Goal: Navigation & Orientation: Find specific page/section

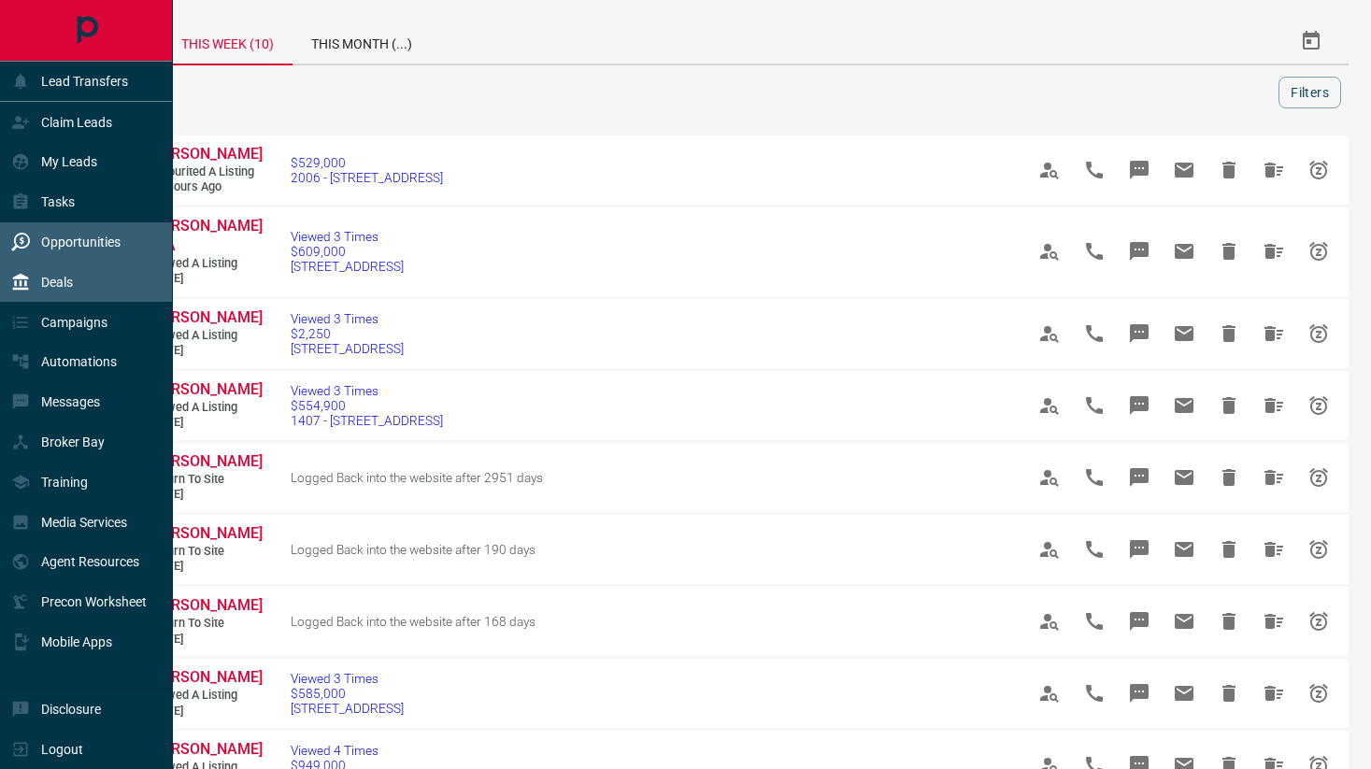
click at [58, 284] on p "Deals" at bounding box center [57, 282] width 32 height 15
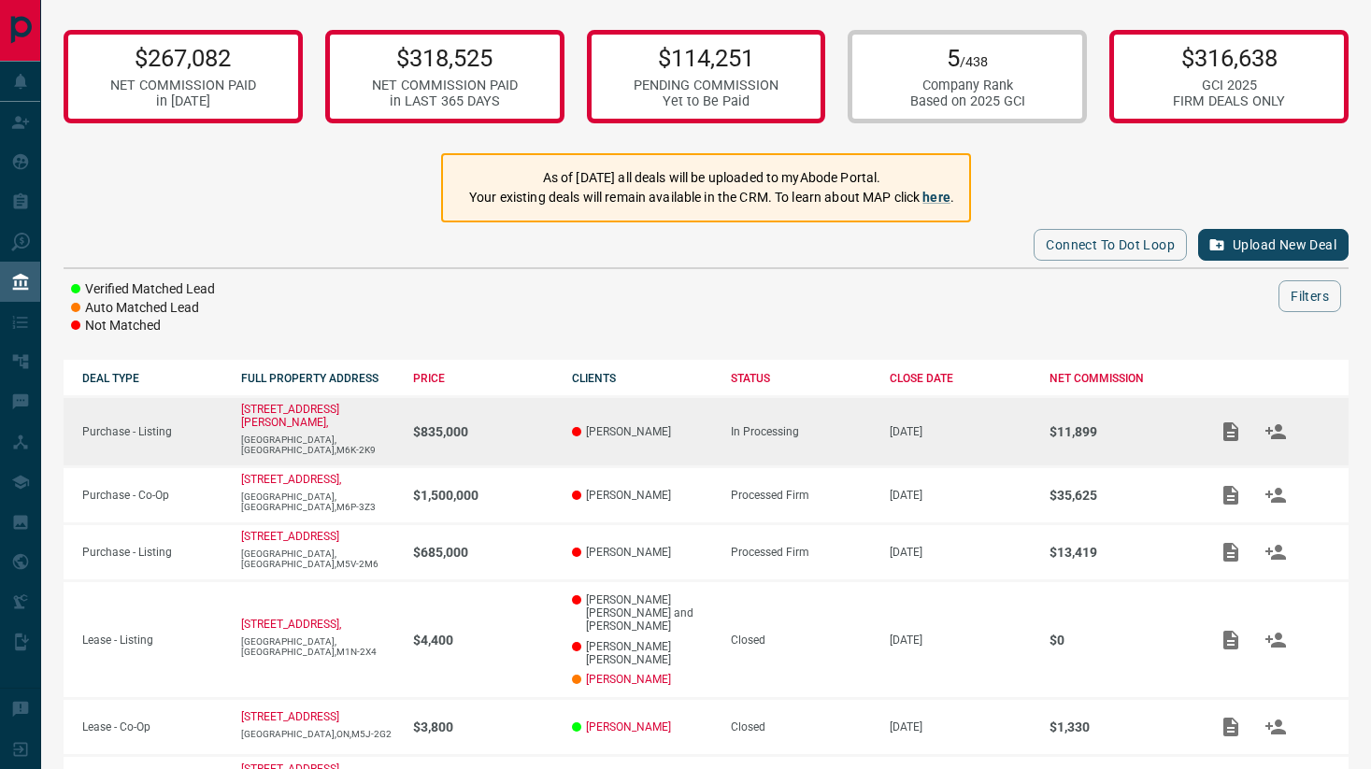
click at [358, 435] on p "[GEOGRAPHIC_DATA],[GEOGRAPHIC_DATA],M6K-2K9" at bounding box center [317, 445] width 153 height 21
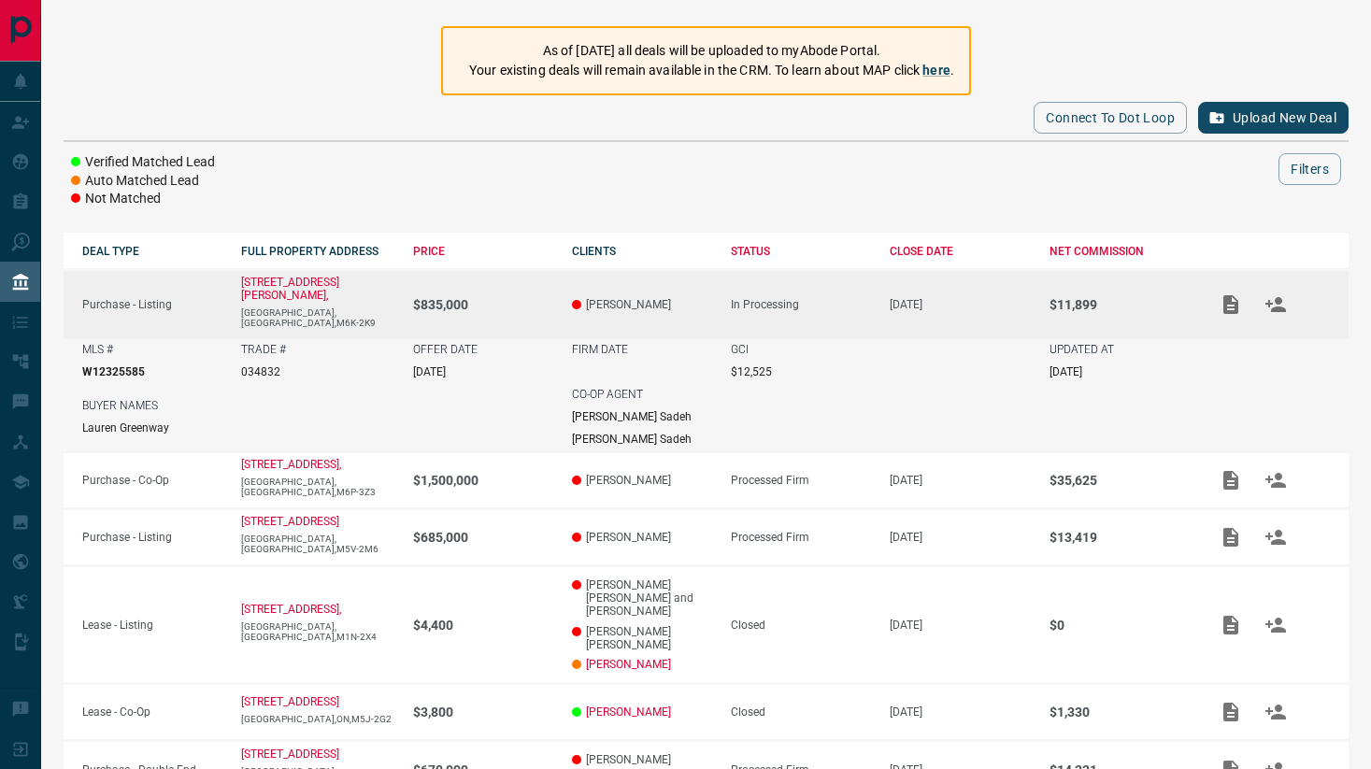
scroll to position [156, 0]
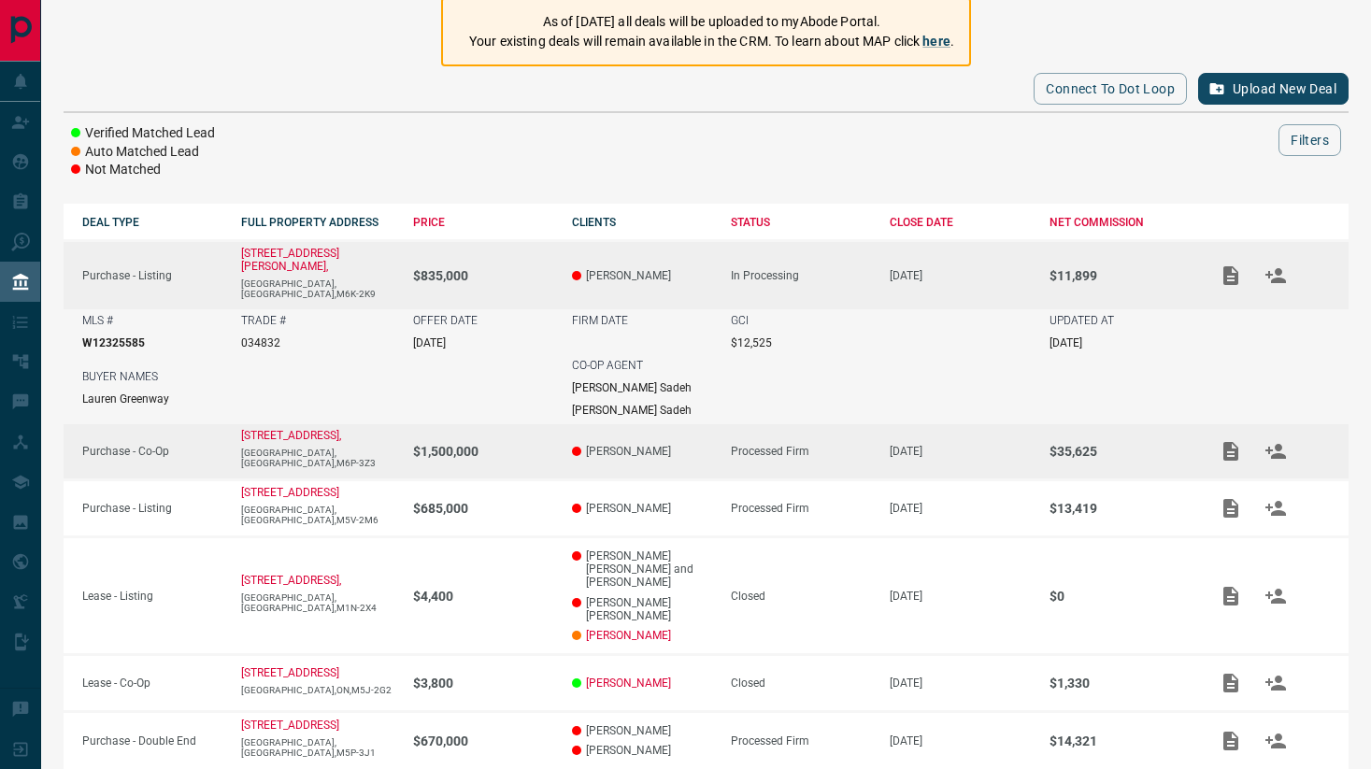
click at [521, 444] on p "$1,500,000" at bounding box center [483, 451] width 140 height 15
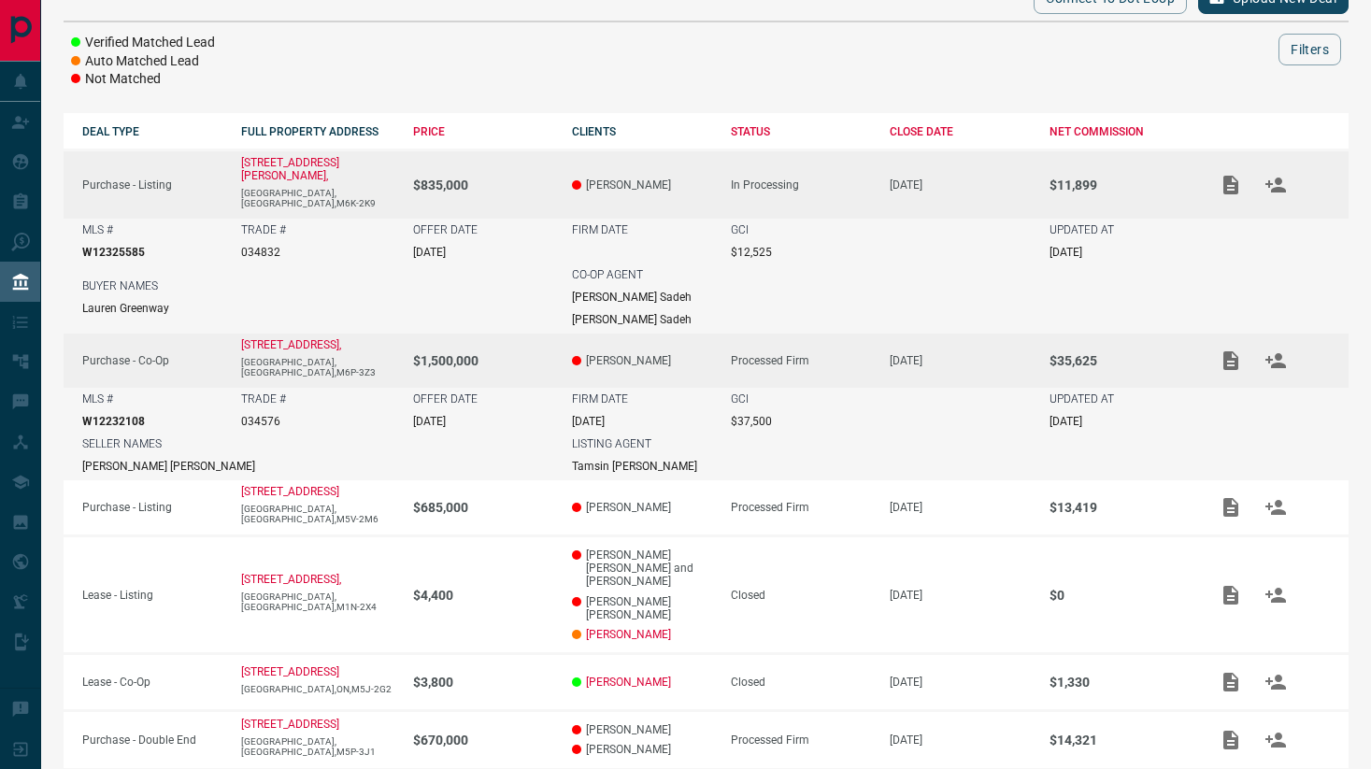
scroll to position [261, 0]
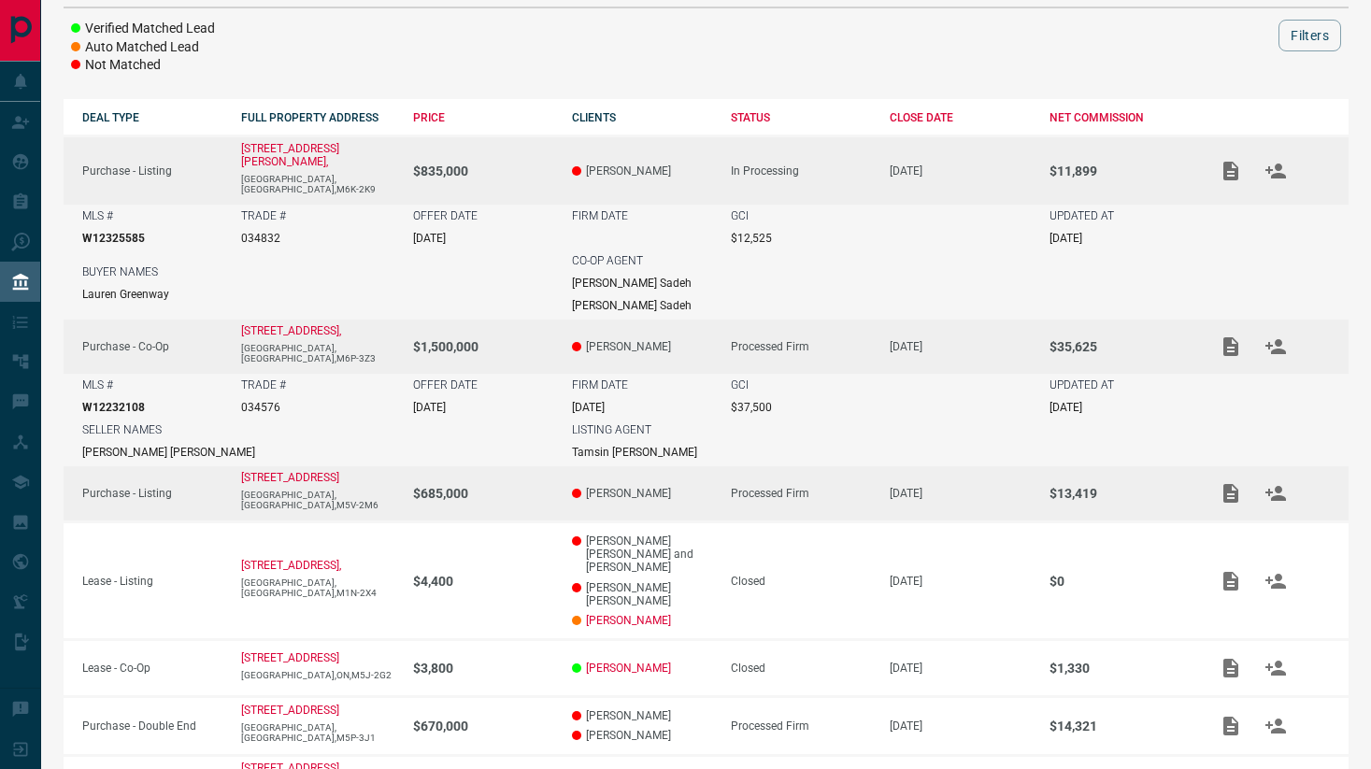
click at [521, 486] on p "$685,000" at bounding box center [483, 493] width 140 height 15
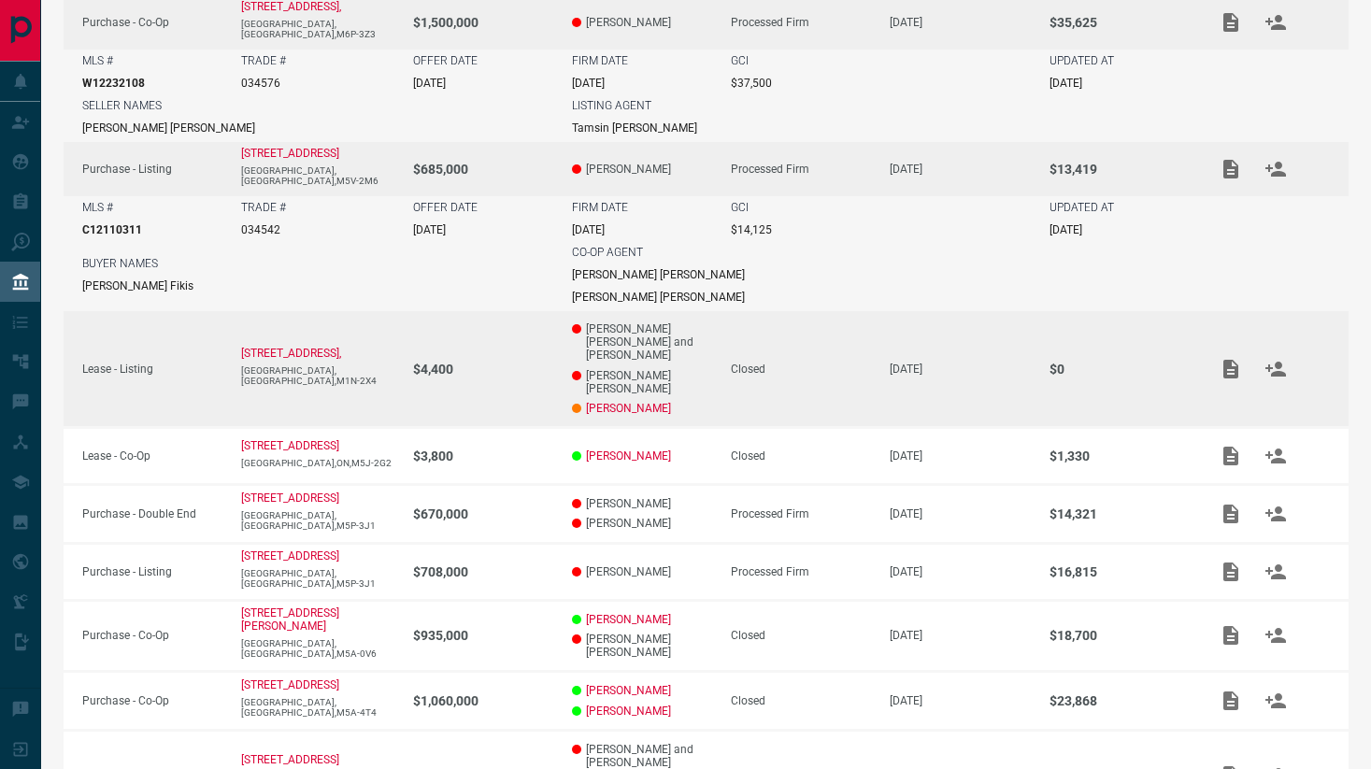
scroll to position [602, 0]
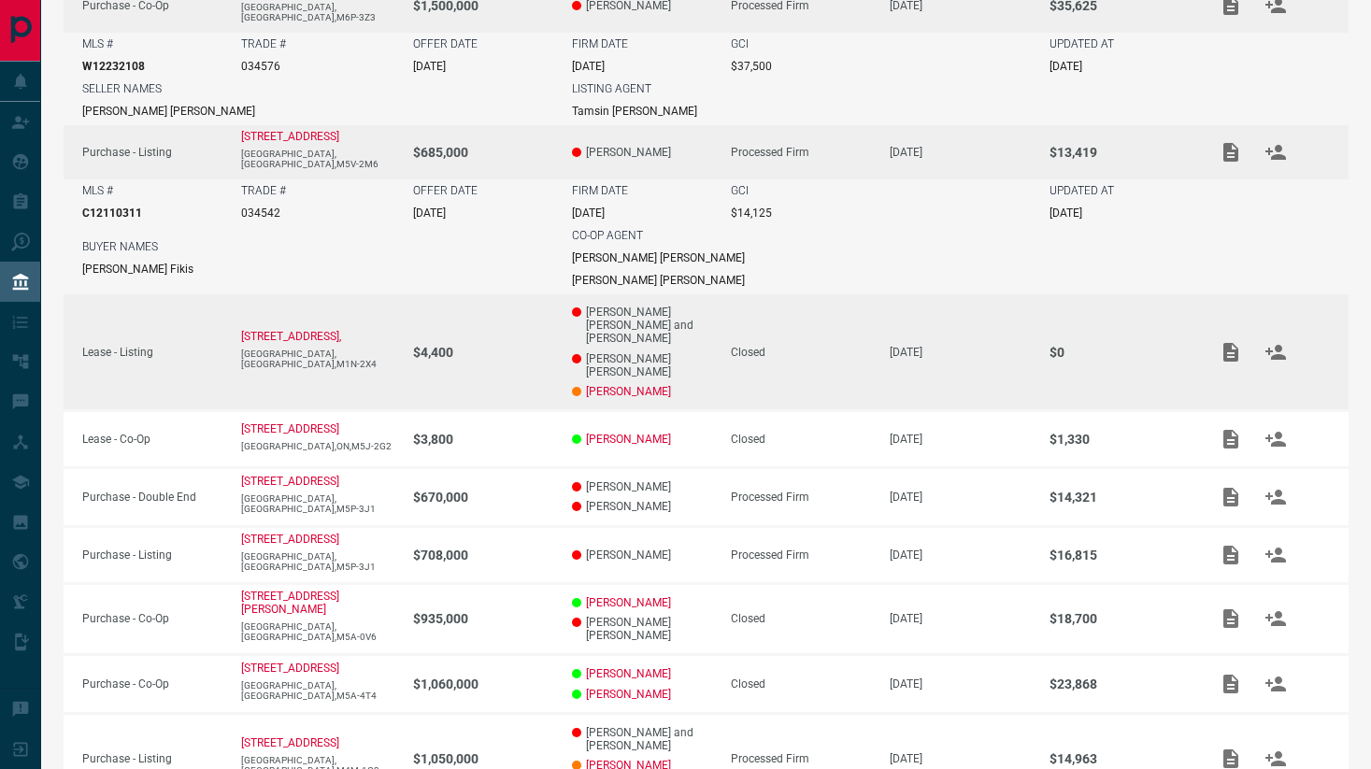
click at [515, 490] on p "$670,000" at bounding box center [483, 497] width 140 height 15
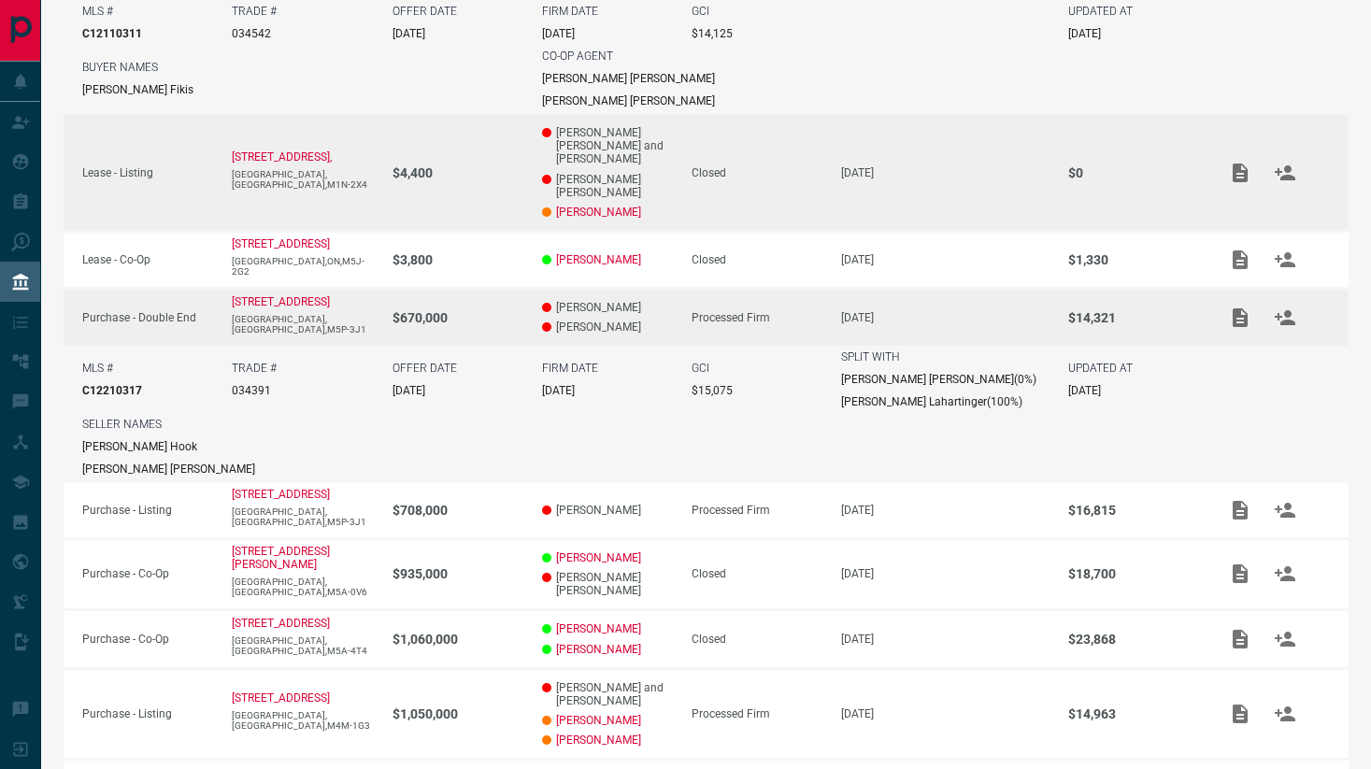
scroll to position [782, 0]
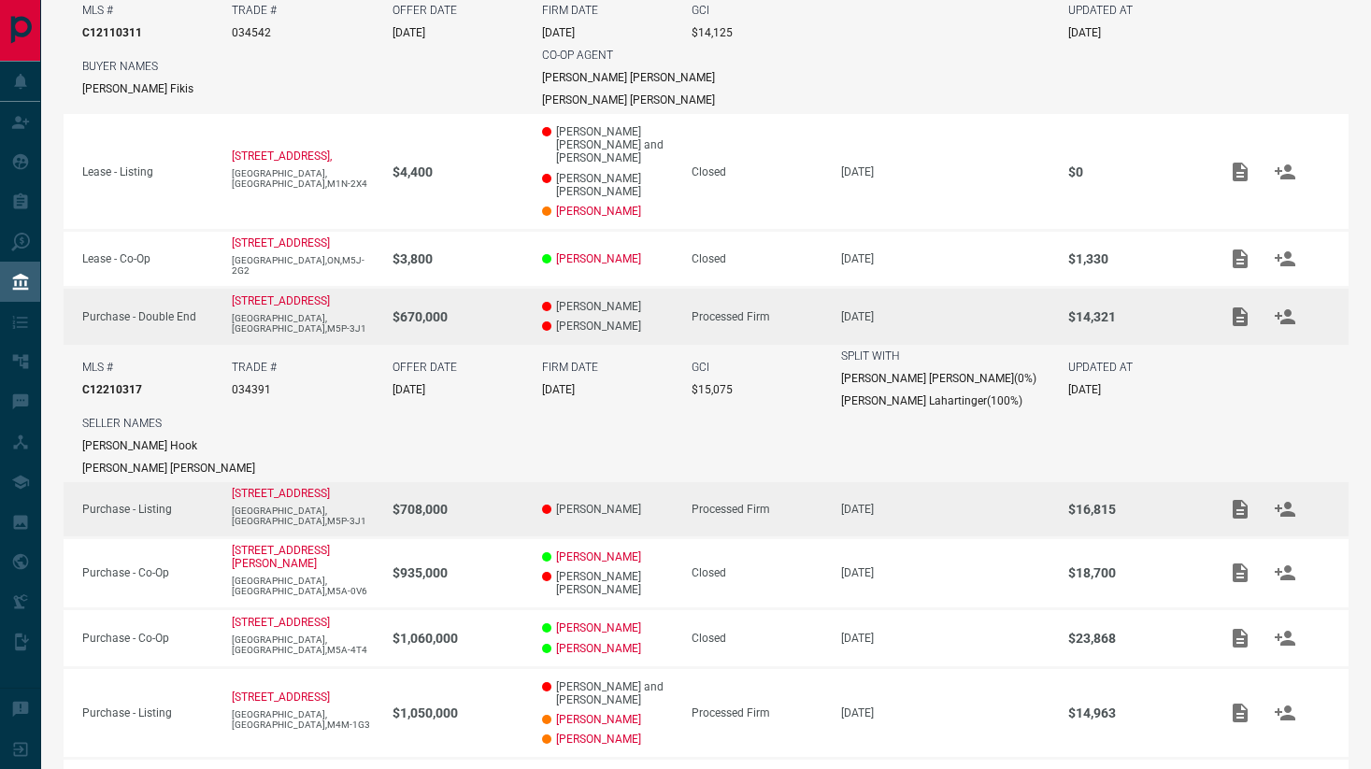
click at [514, 502] on p "$708,000" at bounding box center [457, 509] width 131 height 15
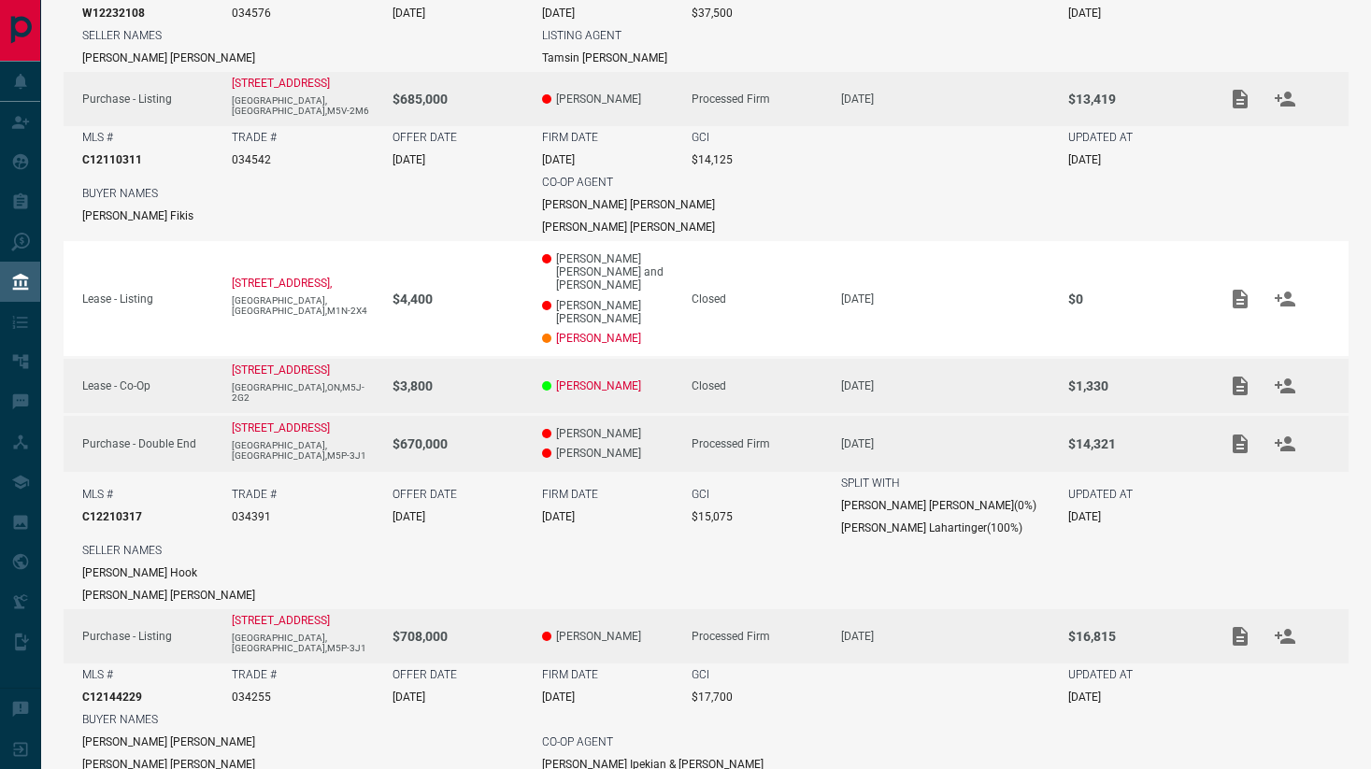
scroll to position [0, 0]
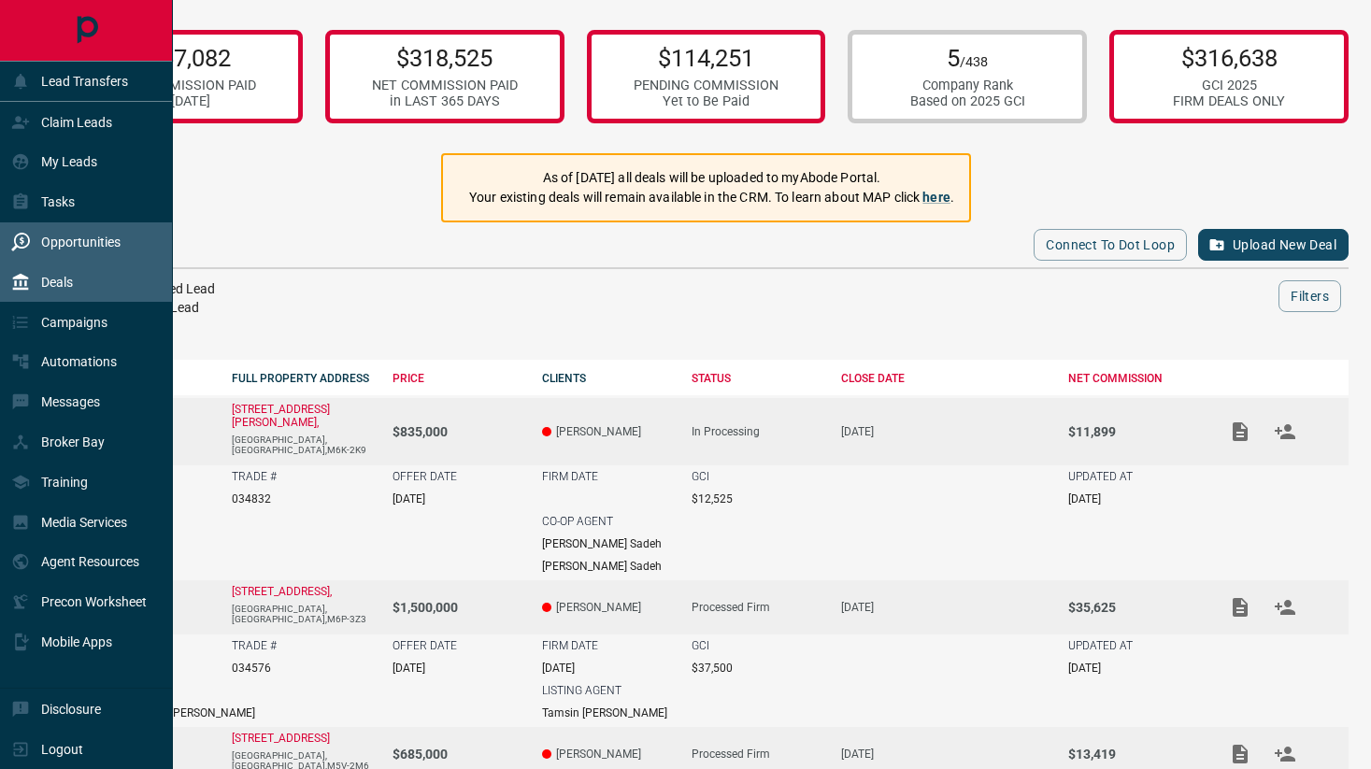
click at [52, 231] on div "Opportunities" at bounding box center [65, 242] width 109 height 31
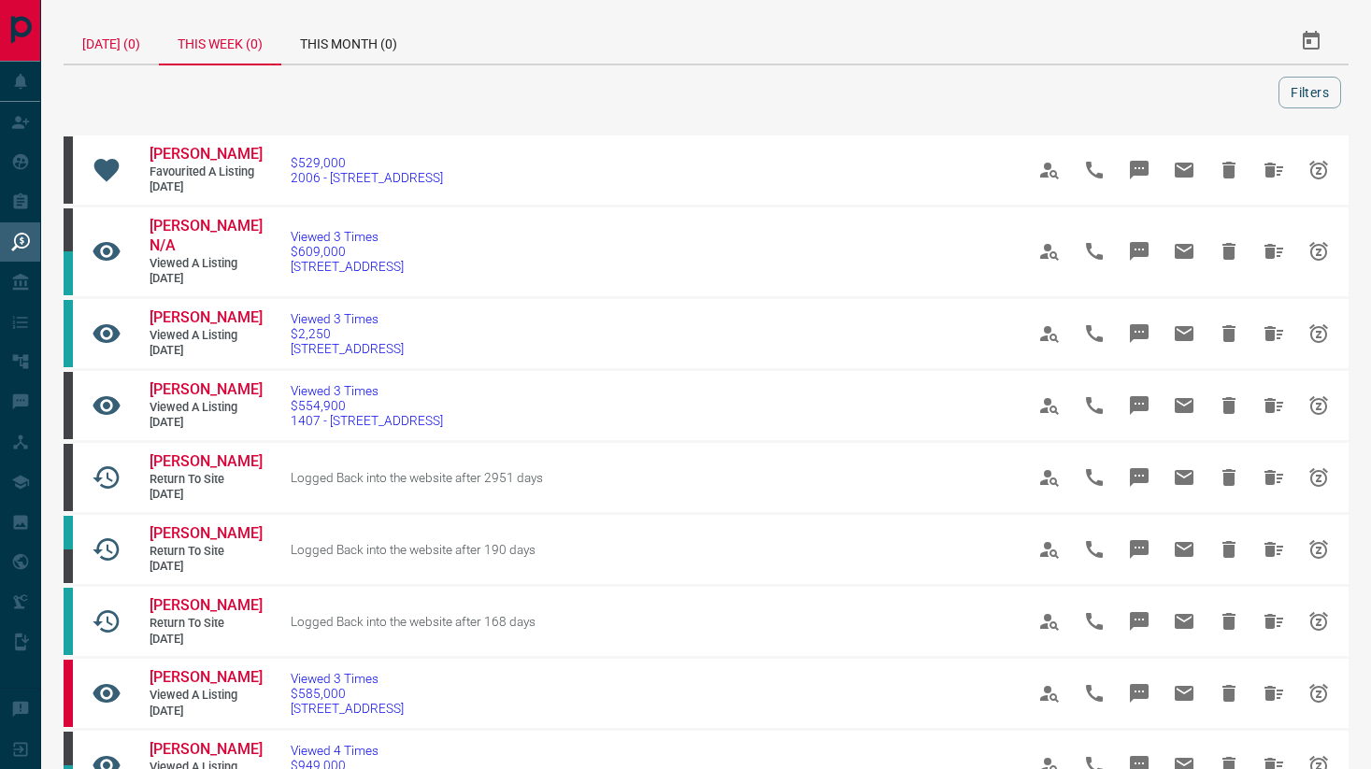
click at [110, 31] on div "[DATE] (0)" at bounding box center [111, 41] width 95 height 45
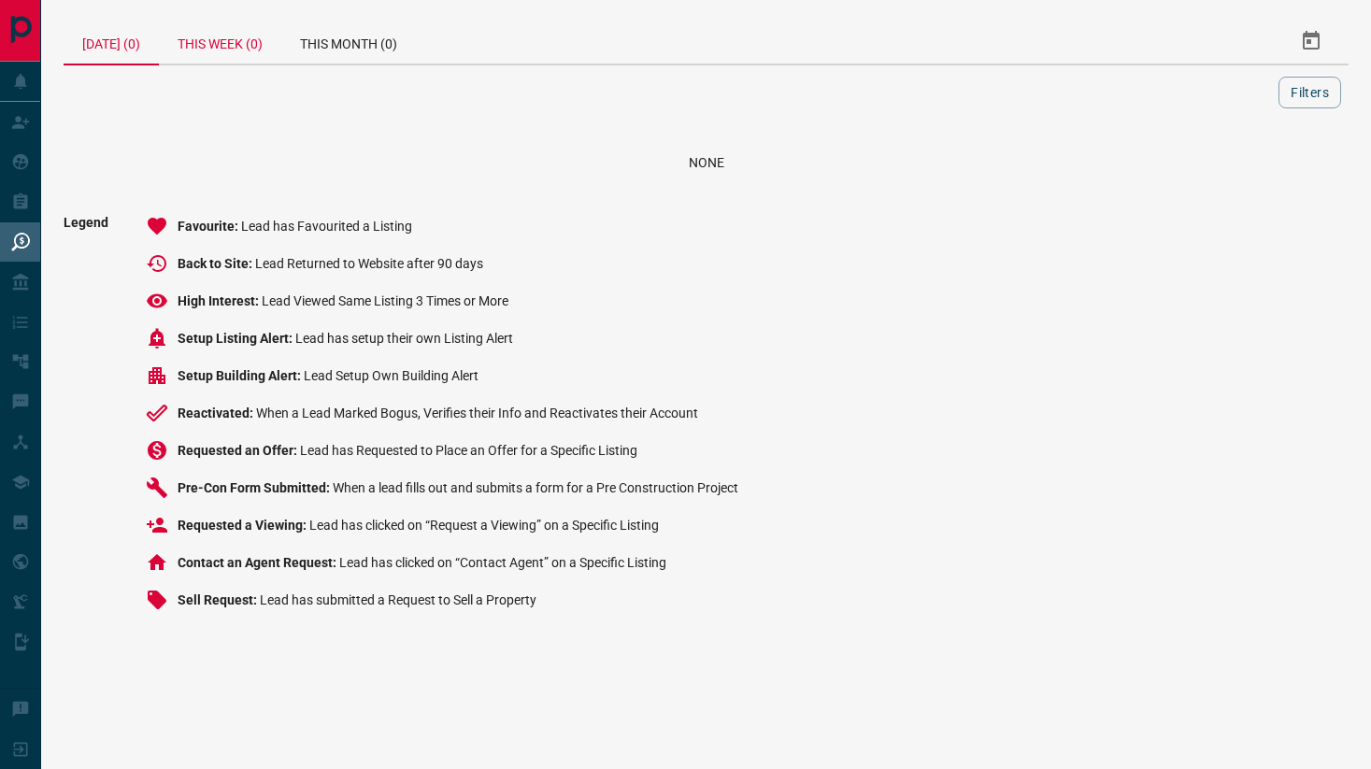
click at [239, 49] on div "This Week (0)" at bounding box center [220, 41] width 122 height 45
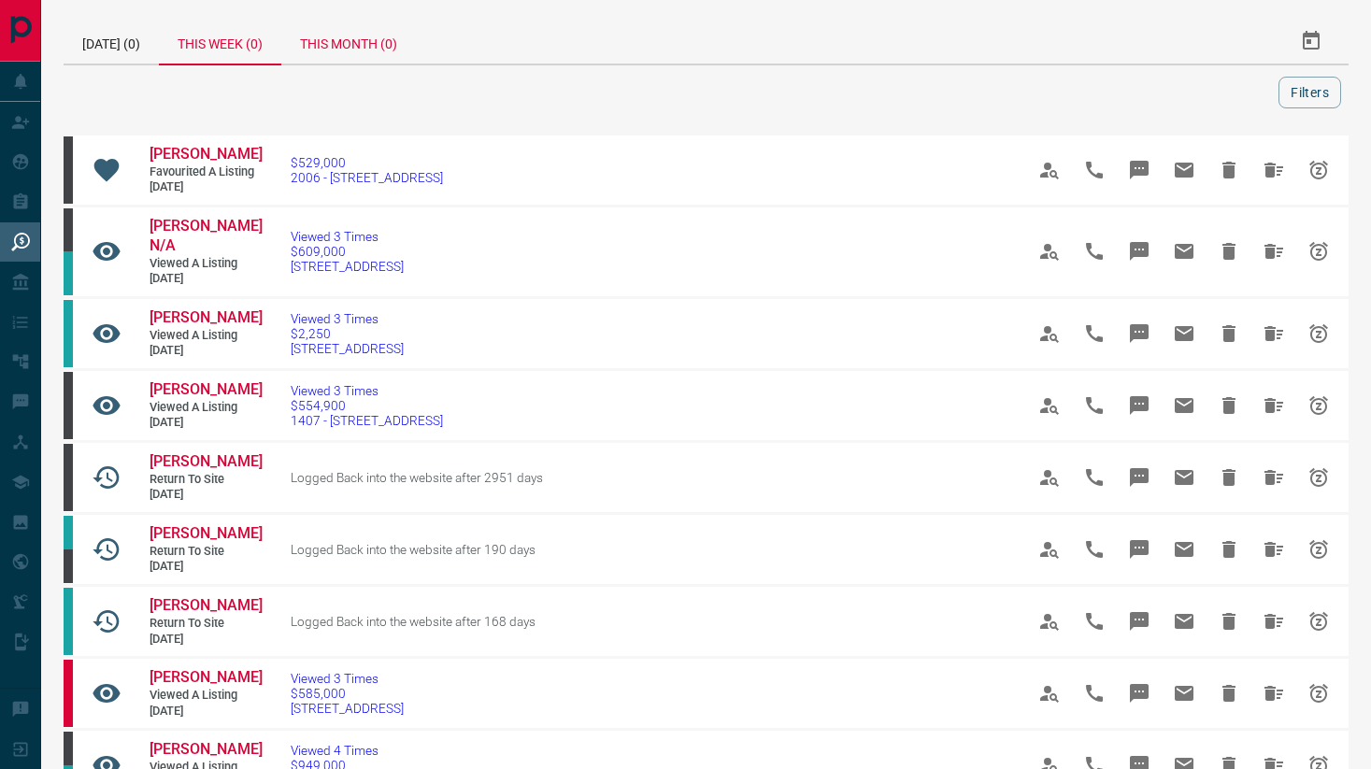
click at [346, 39] on div "This Month (0)" at bounding box center [348, 41] width 135 height 45
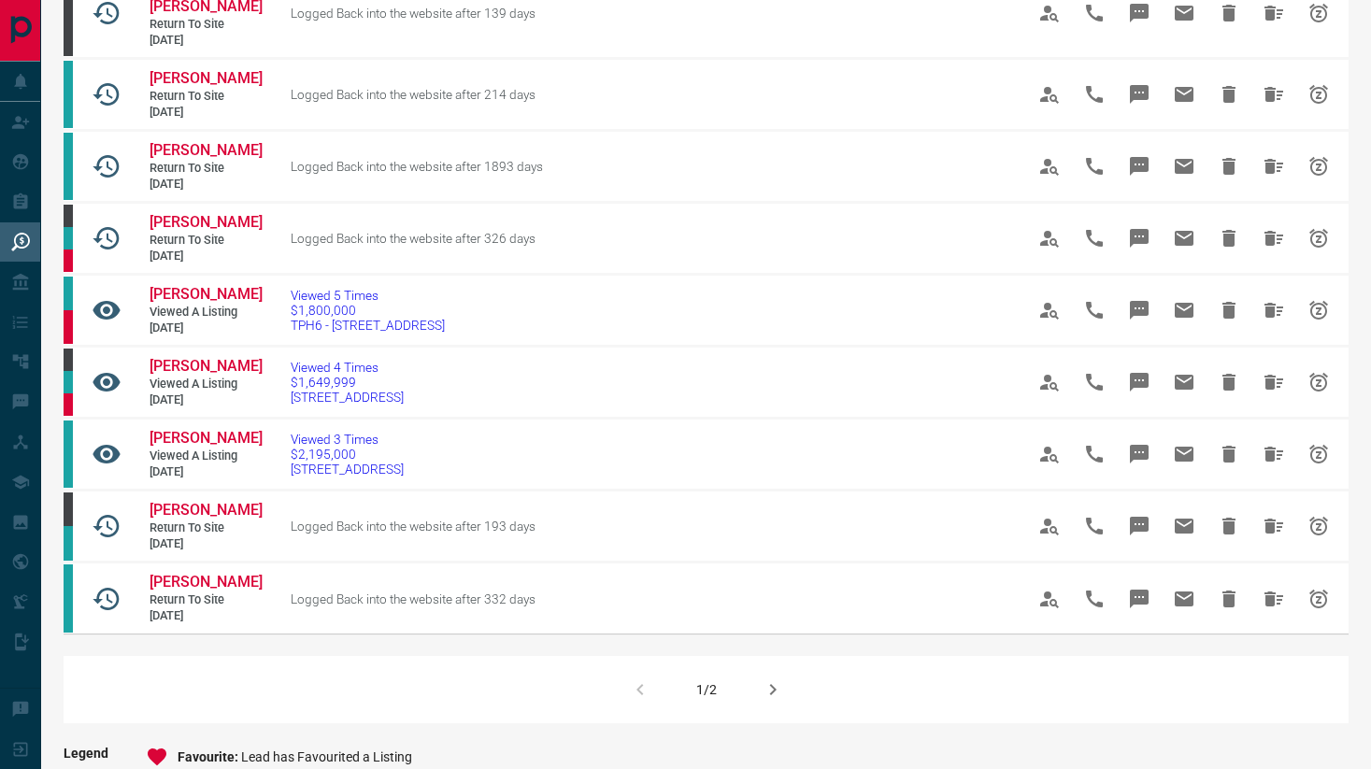
scroll to position [1423, 0]
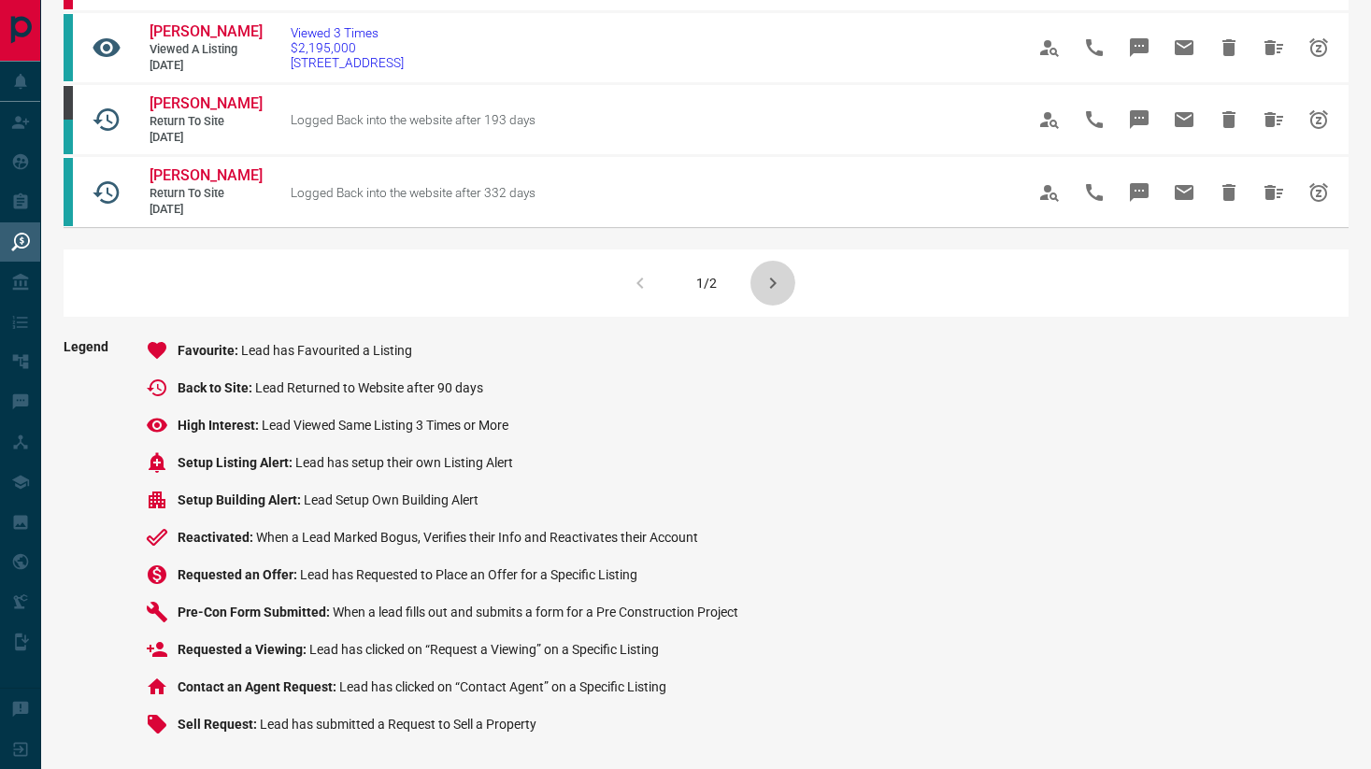
click at [777, 282] on icon "button" at bounding box center [773, 283] width 22 height 22
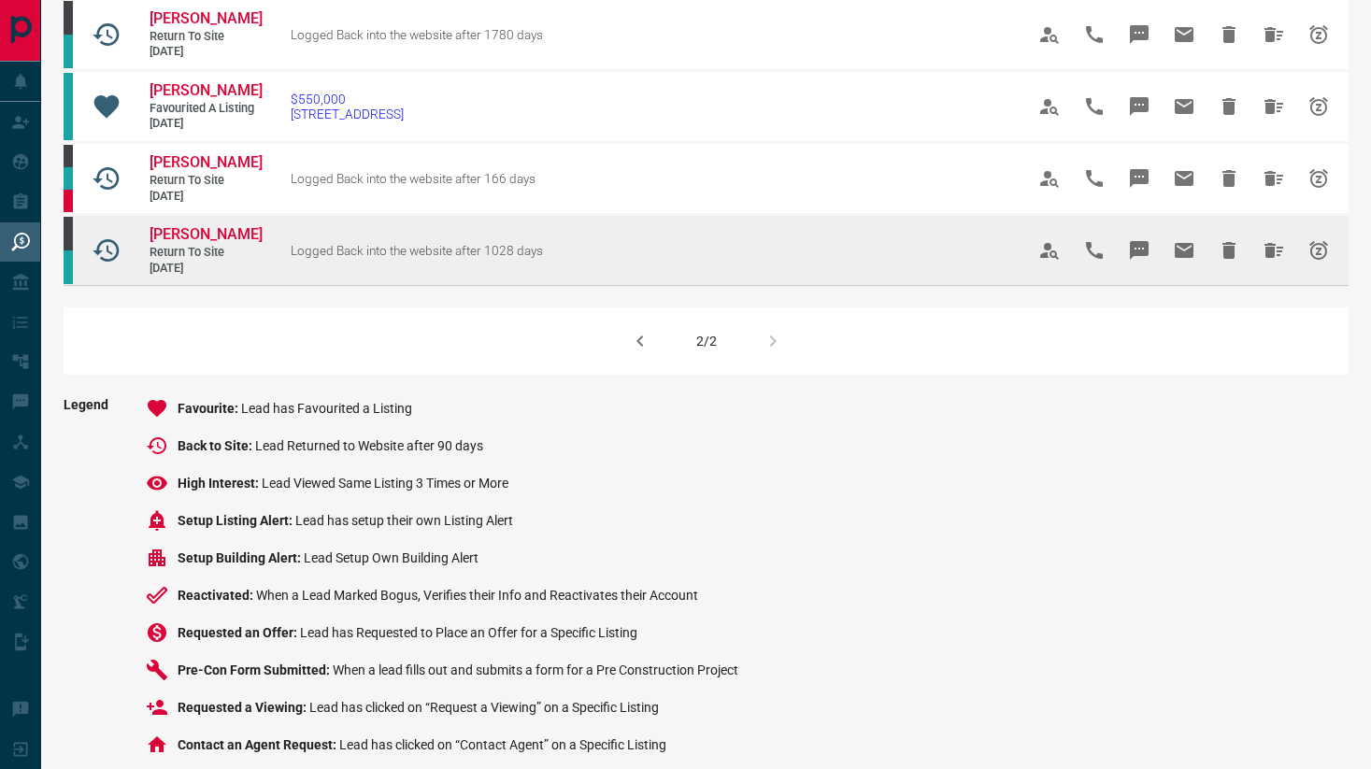
scroll to position [415, 0]
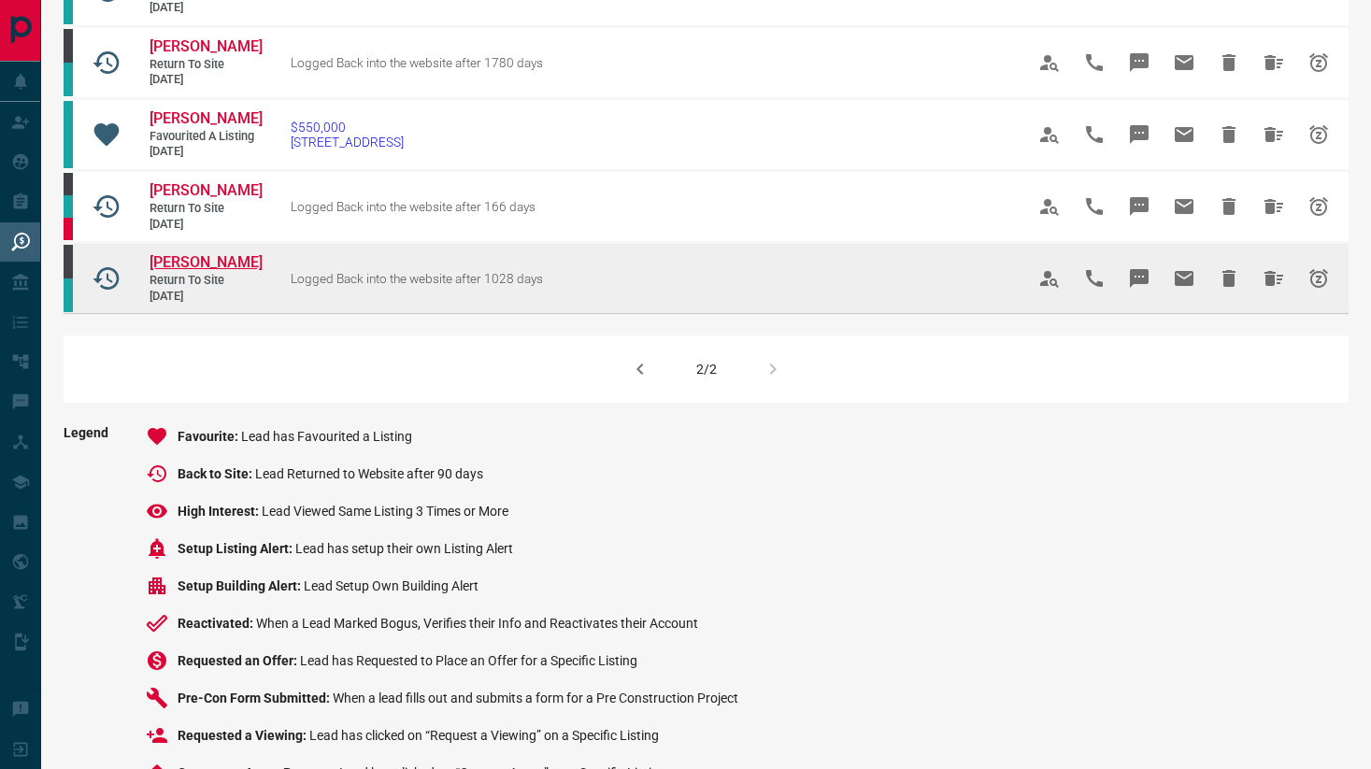
click at [240, 271] on span "[PERSON_NAME]" at bounding box center [206, 262] width 113 height 18
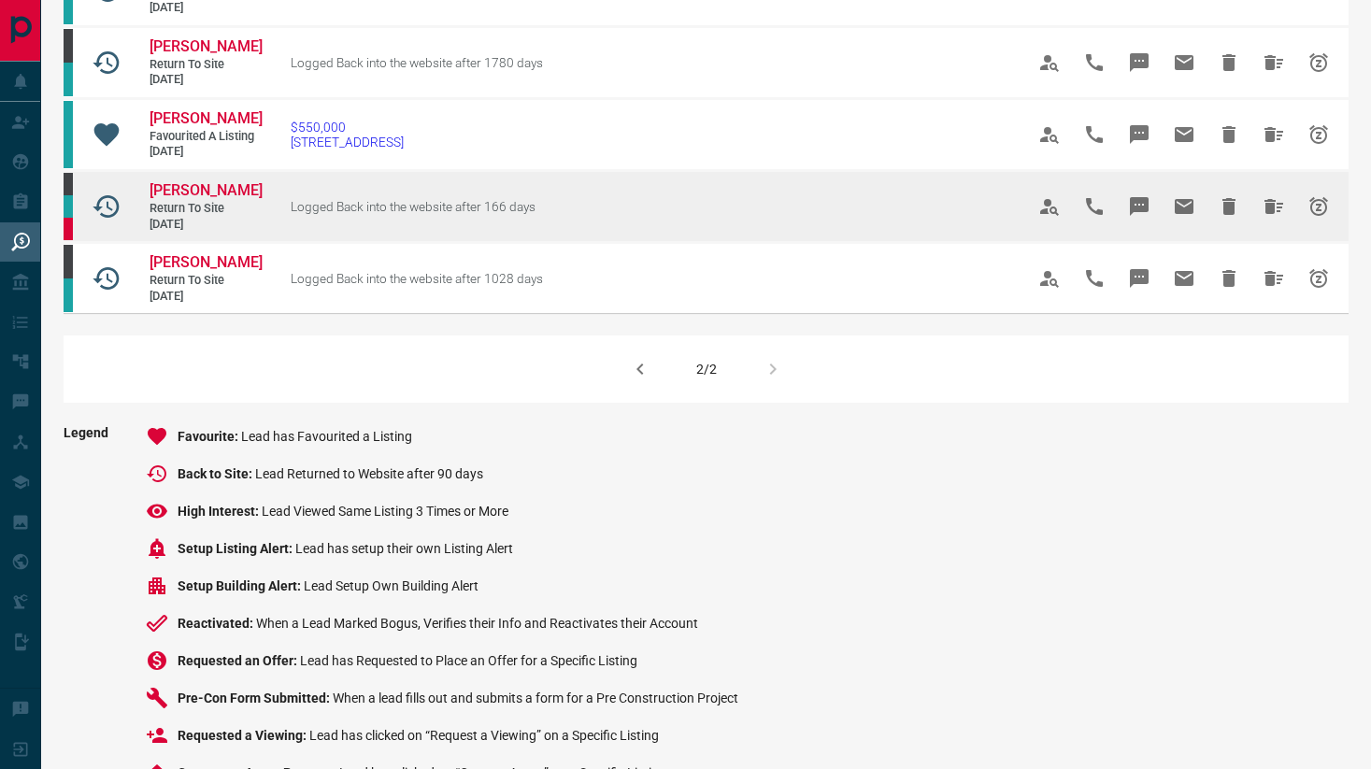
click at [193, 198] on td "[PERSON_NAME] Return to Site [DATE]" at bounding box center [191, 206] width 140 height 69
click at [192, 199] on span "[PERSON_NAME]" at bounding box center [206, 190] width 113 height 18
click at [1267, 214] on icon "Hide All from Xavier Humblet" at bounding box center [1273, 206] width 19 height 15
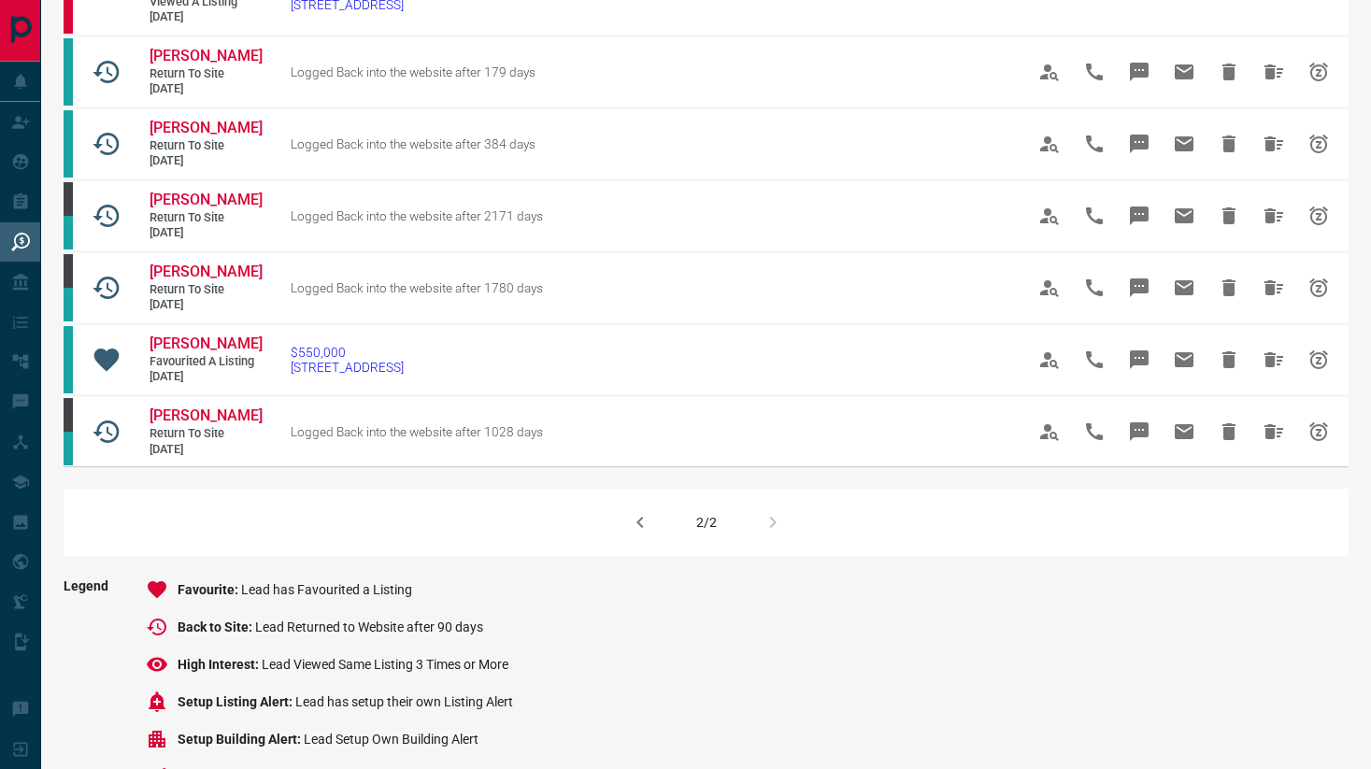
scroll to position [185, 0]
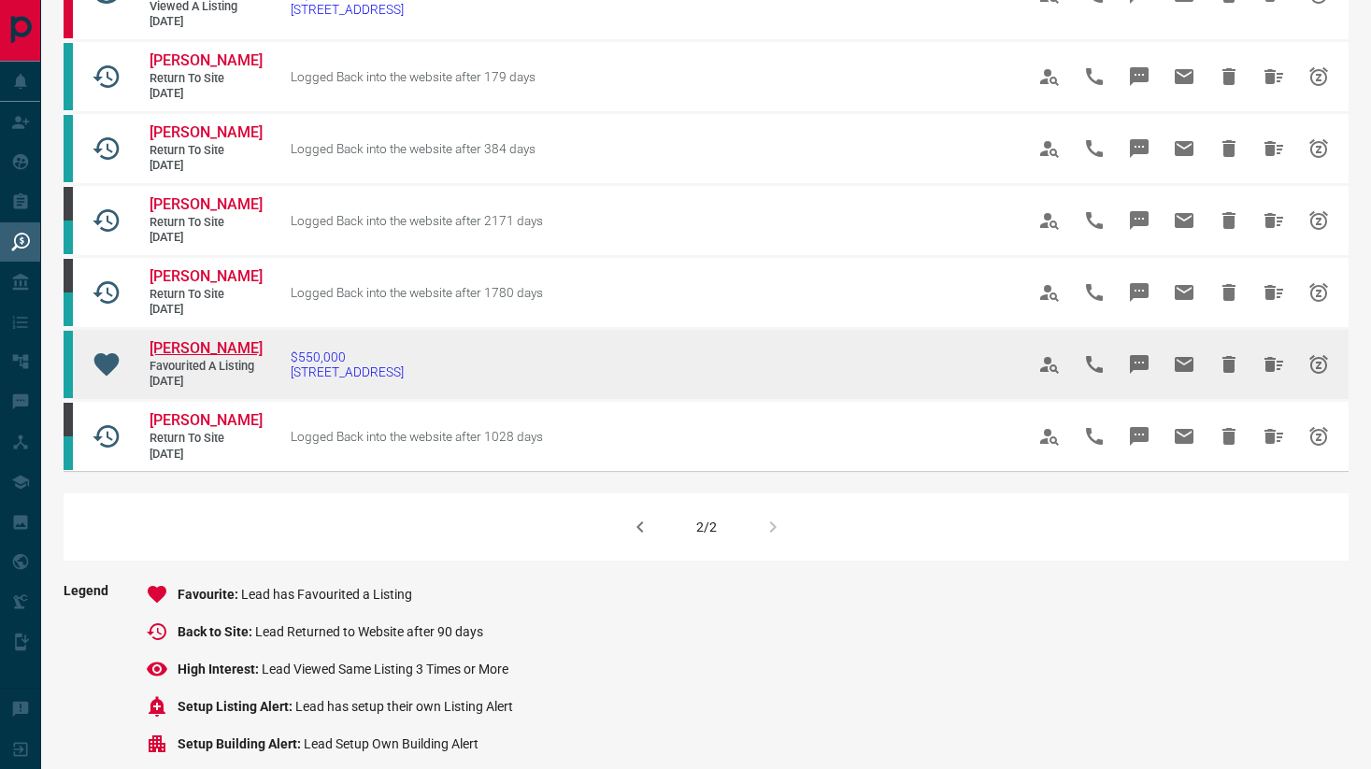
click at [191, 357] on span "[PERSON_NAME]" at bounding box center [206, 348] width 113 height 18
click at [1276, 376] on icon "Hide All from Sungsik Kim" at bounding box center [1273, 364] width 22 height 22
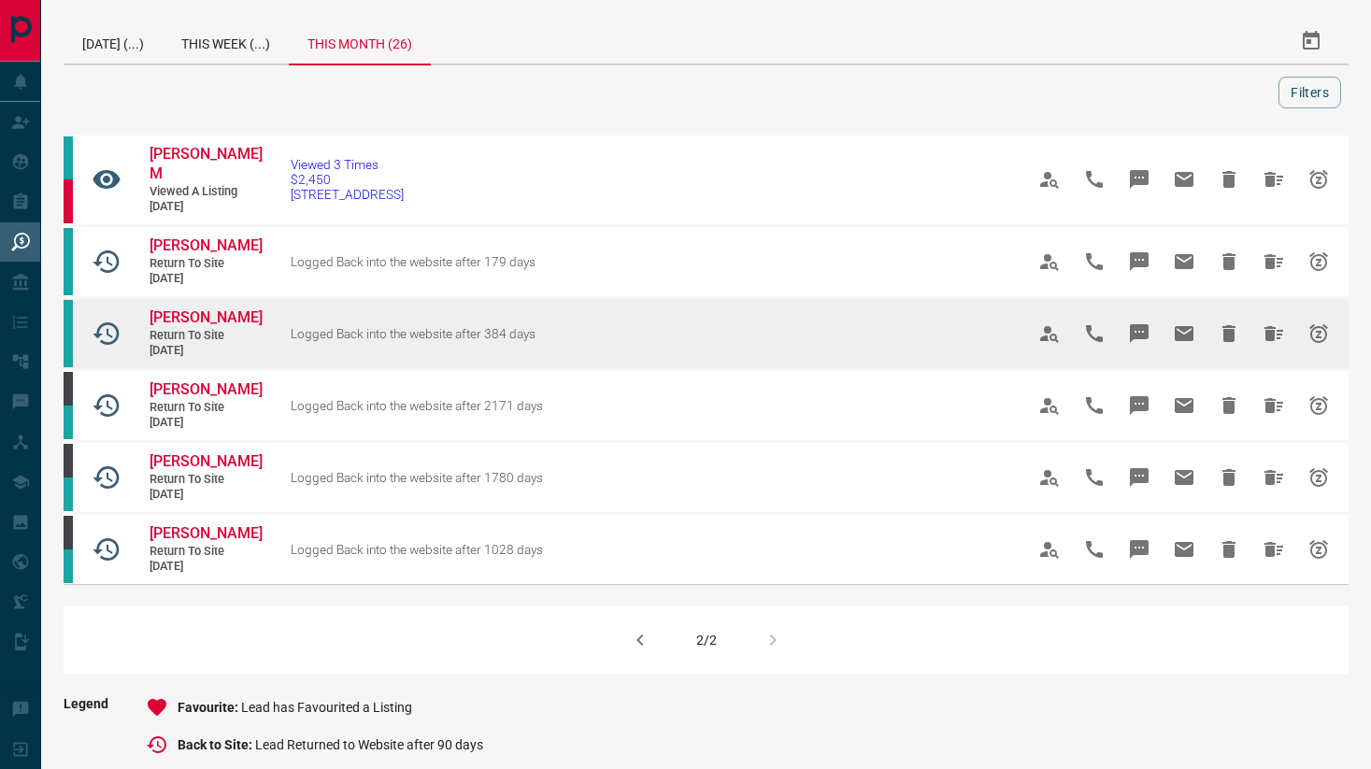
scroll to position [37, 0]
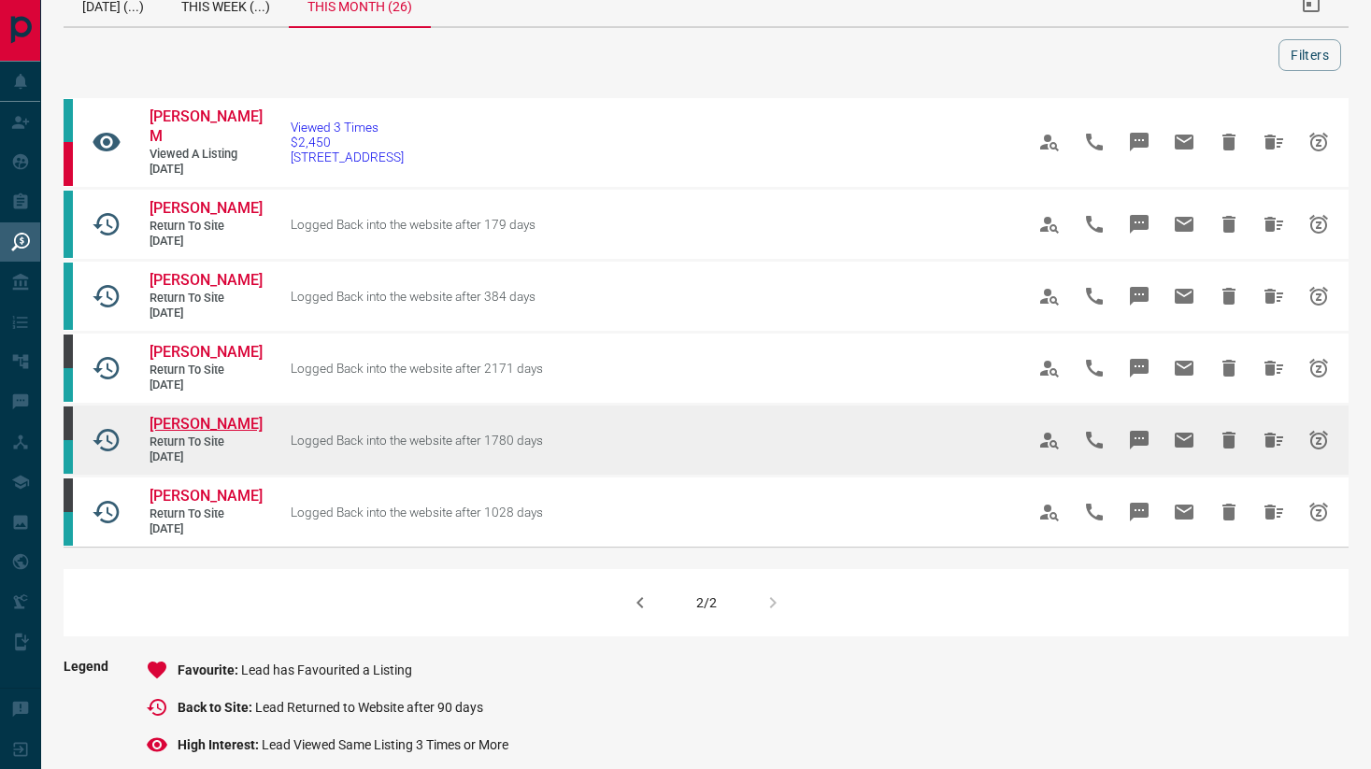
click at [190, 433] on span "[PERSON_NAME]" at bounding box center [206, 424] width 113 height 18
click at [1280, 448] on icon "Hide All from Rebecca Steckham" at bounding box center [1273, 440] width 19 height 15
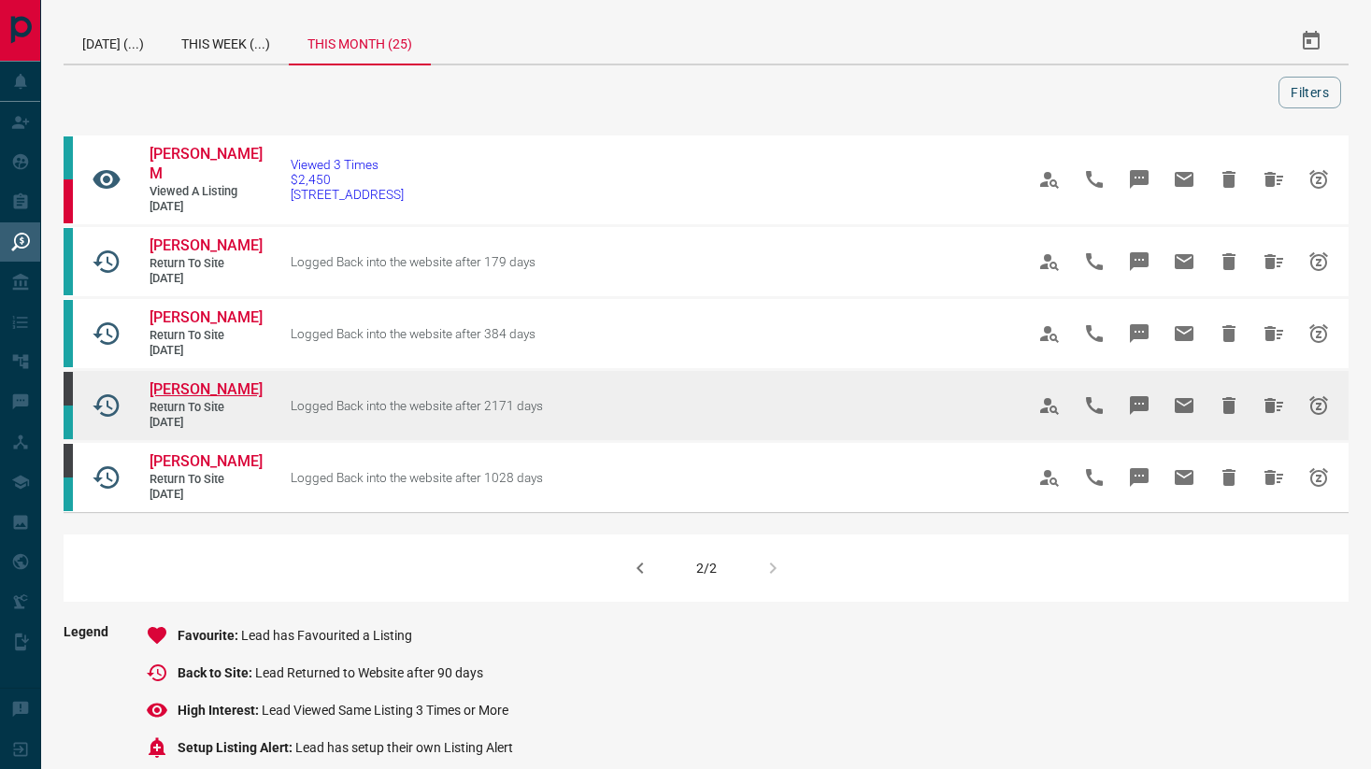
click at [241, 390] on span "[PERSON_NAME]" at bounding box center [206, 389] width 113 height 18
click at [1276, 411] on icon "Hide All from Deneille Walters" at bounding box center [1273, 405] width 22 height 22
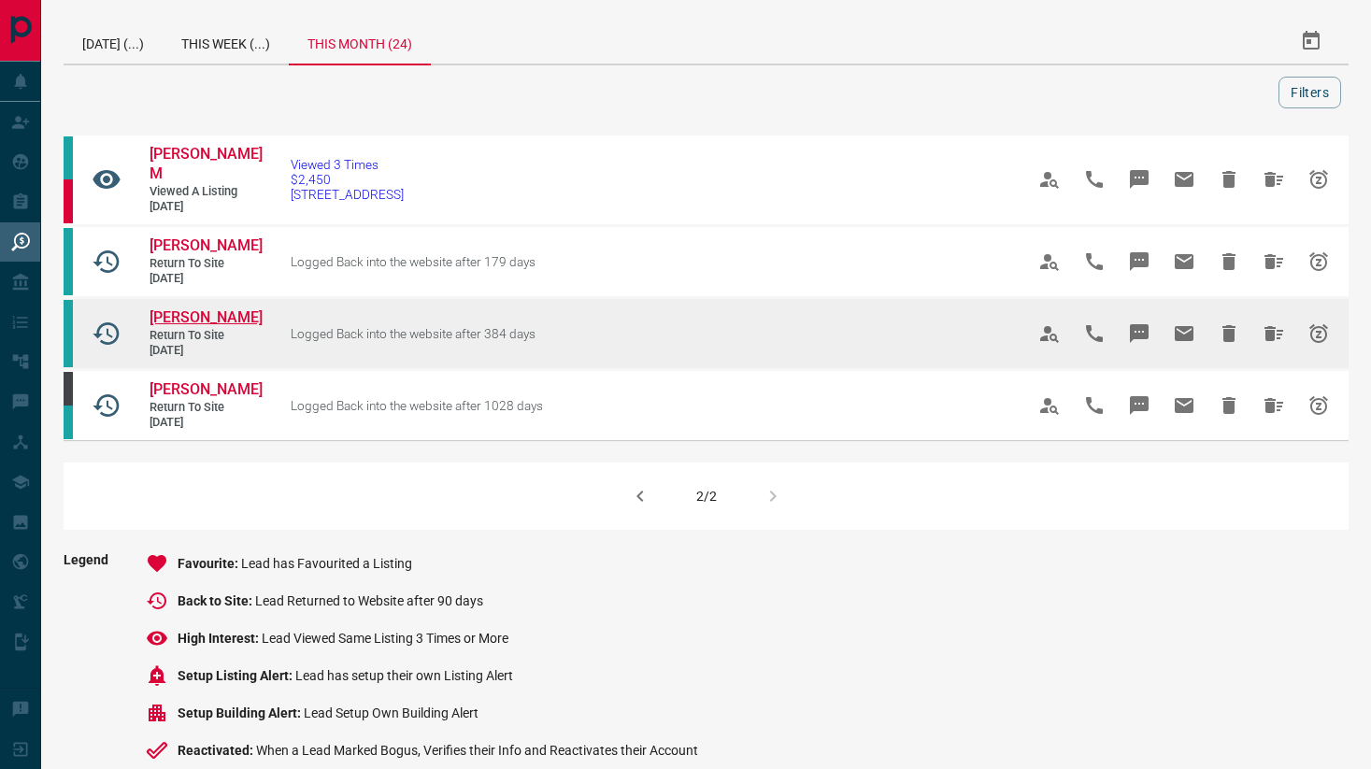
click at [174, 323] on span "[PERSON_NAME]" at bounding box center [206, 317] width 113 height 18
click at [1277, 334] on icon "Hide All from Carla Bolingbroke" at bounding box center [1273, 333] width 22 height 22
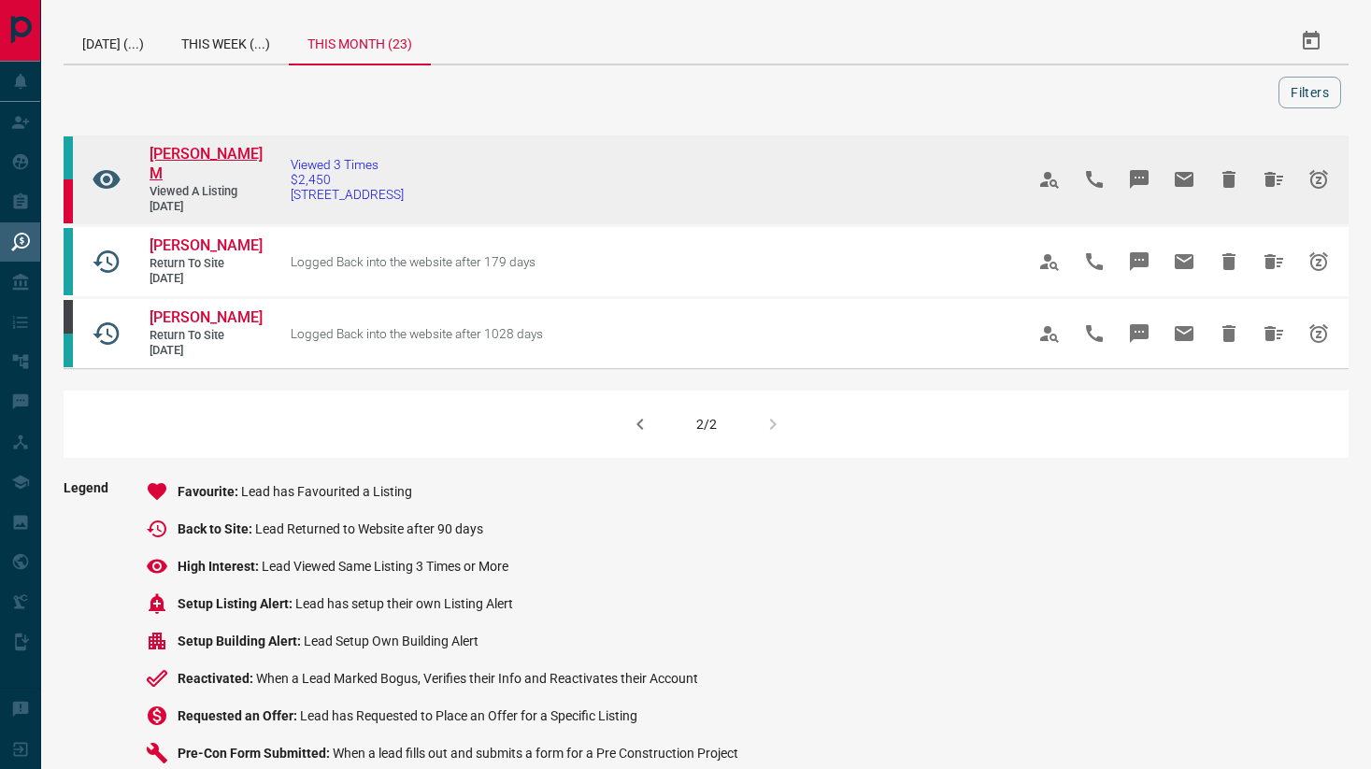
click at [173, 159] on span "[PERSON_NAME] M" at bounding box center [206, 163] width 113 height 37
click at [1271, 172] on icon "Hide All from Jas M" at bounding box center [1273, 179] width 19 height 15
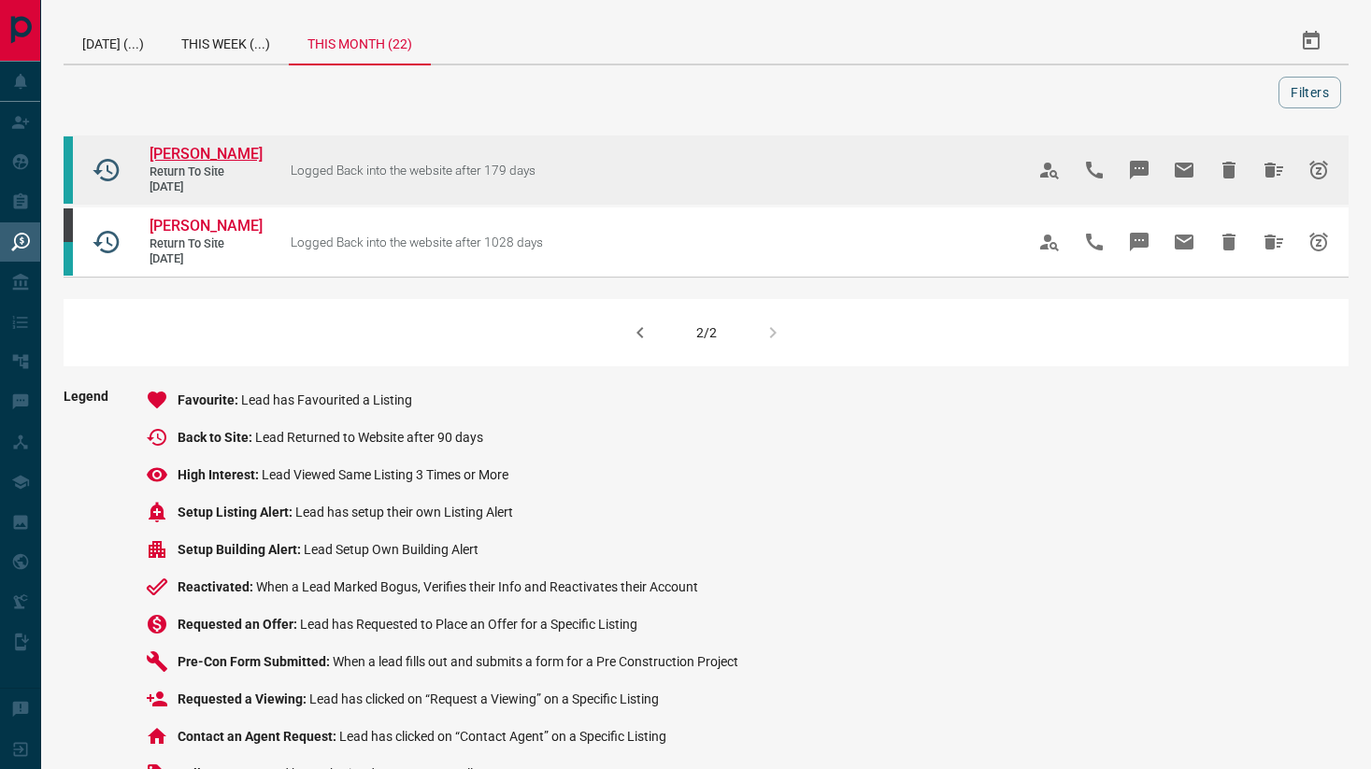
click at [222, 156] on span "[PERSON_NAME]" at bounding box center [206, 154] width 113 height 18
click at [1269, 167] on icon "Hide All from Danny Yang" at bounding box center [1273, 170] width 19 height 15
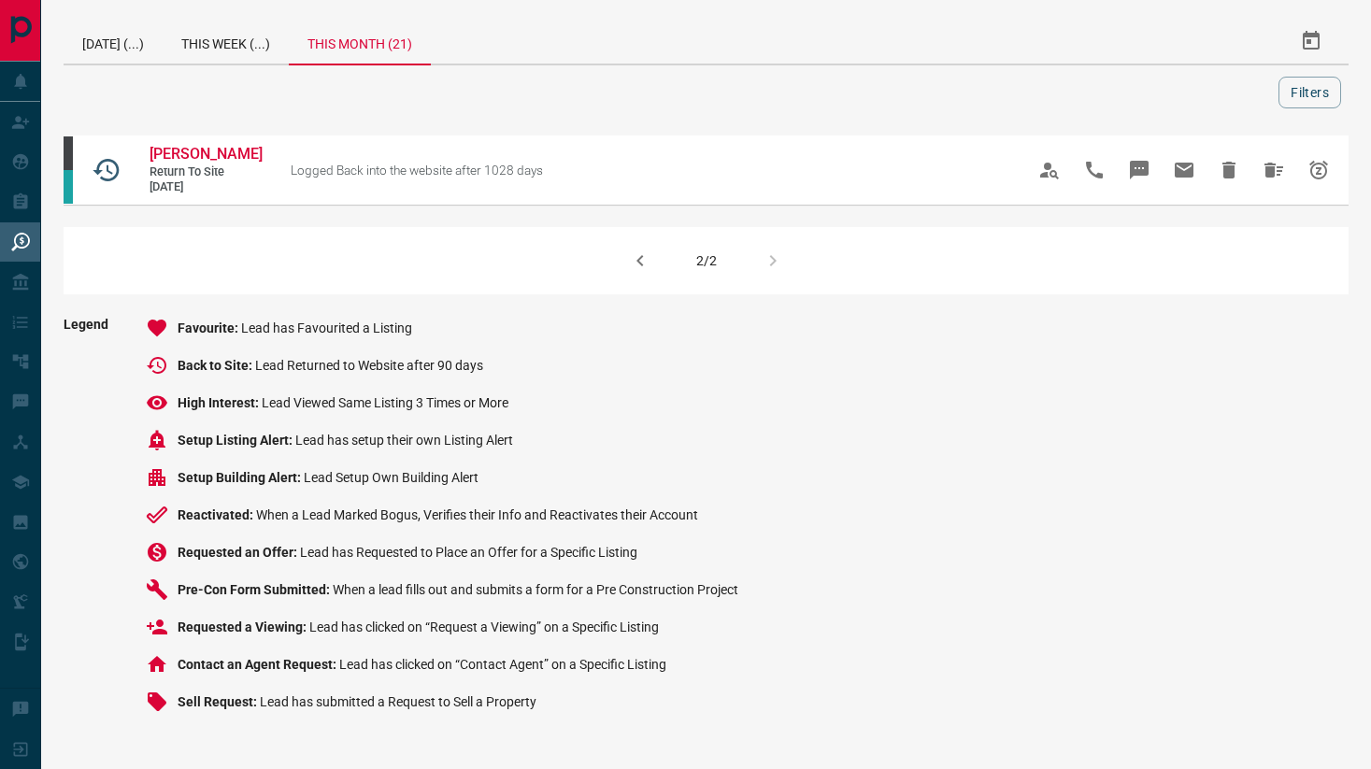
click at [646, 272] on button "button" at bounding box center [640, 260] width 45 height 45
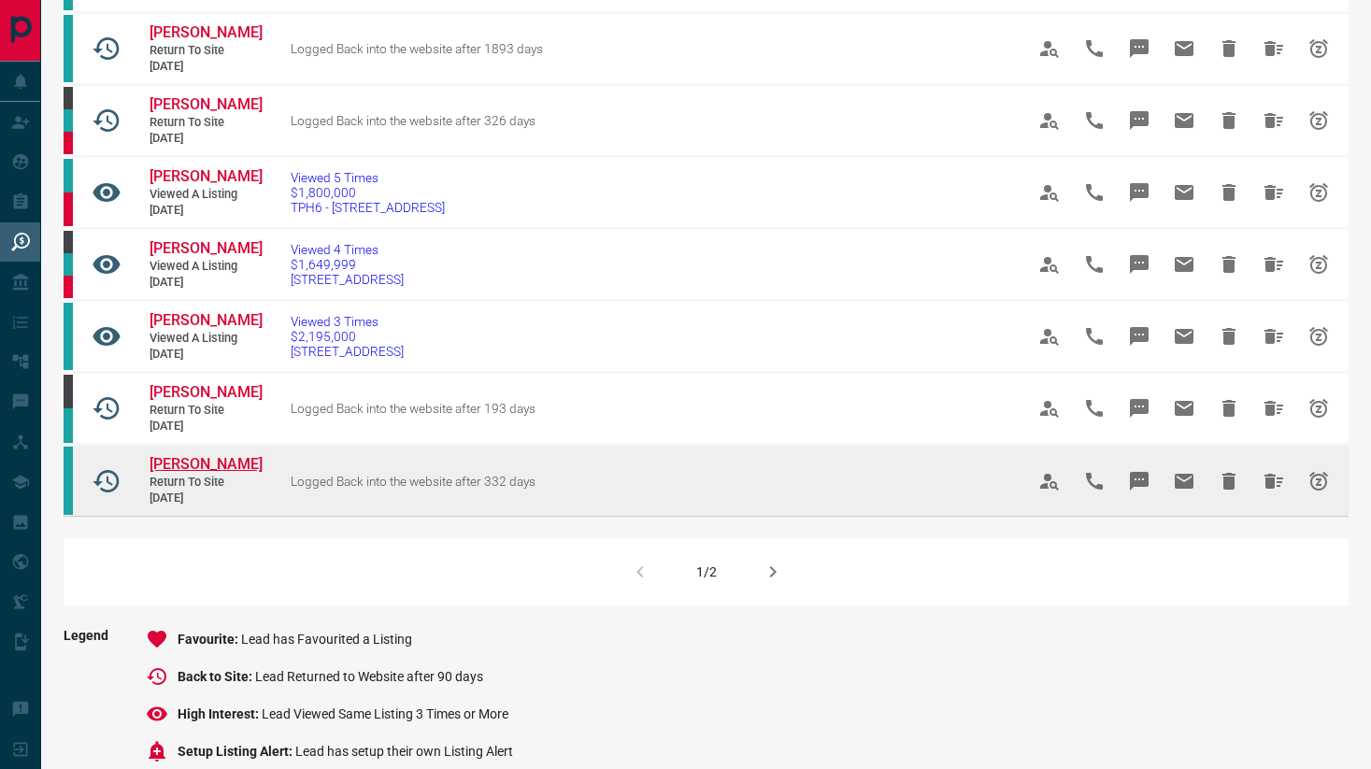
scroll to position [1095, 0]
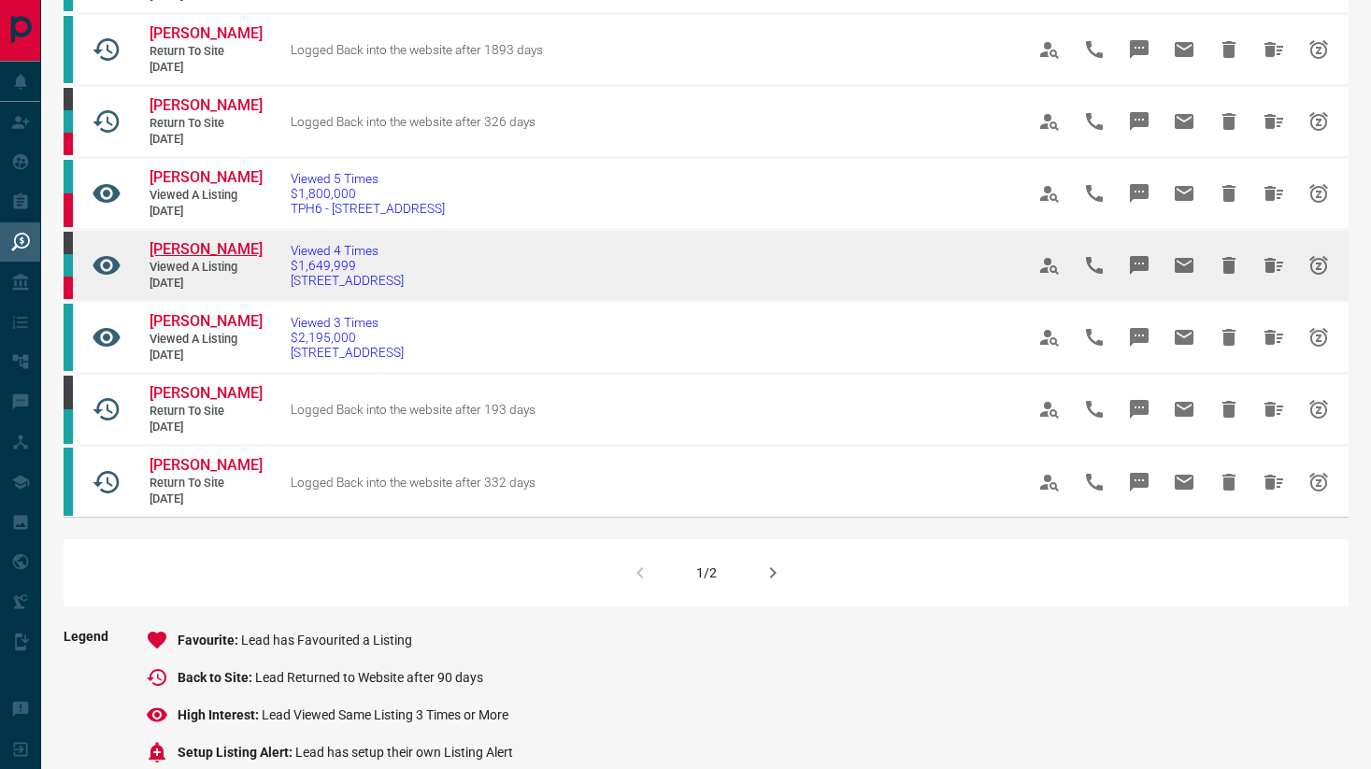
click at [203, 258] on span "[PERSON_NAME]" at bounding box center [206, 249] width 113 height 18
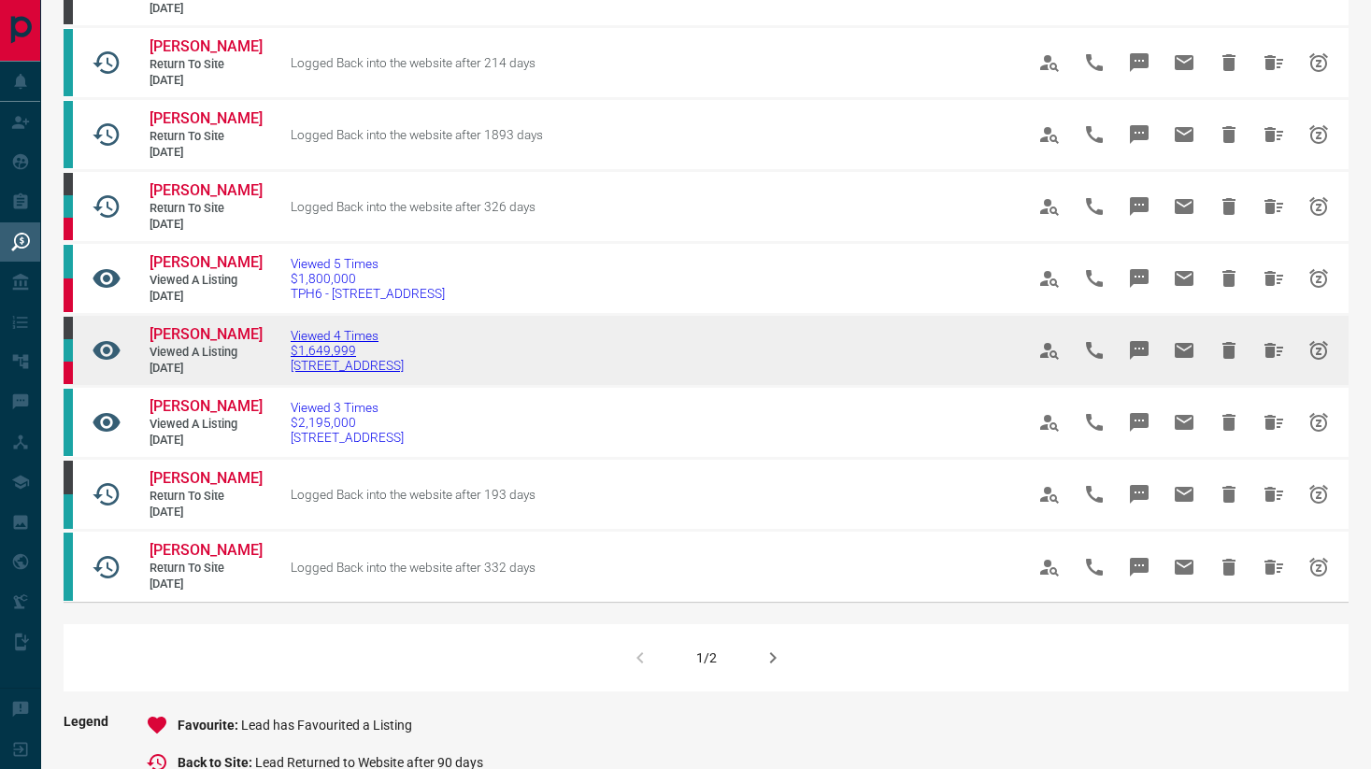
scroll to position [1005, 0]
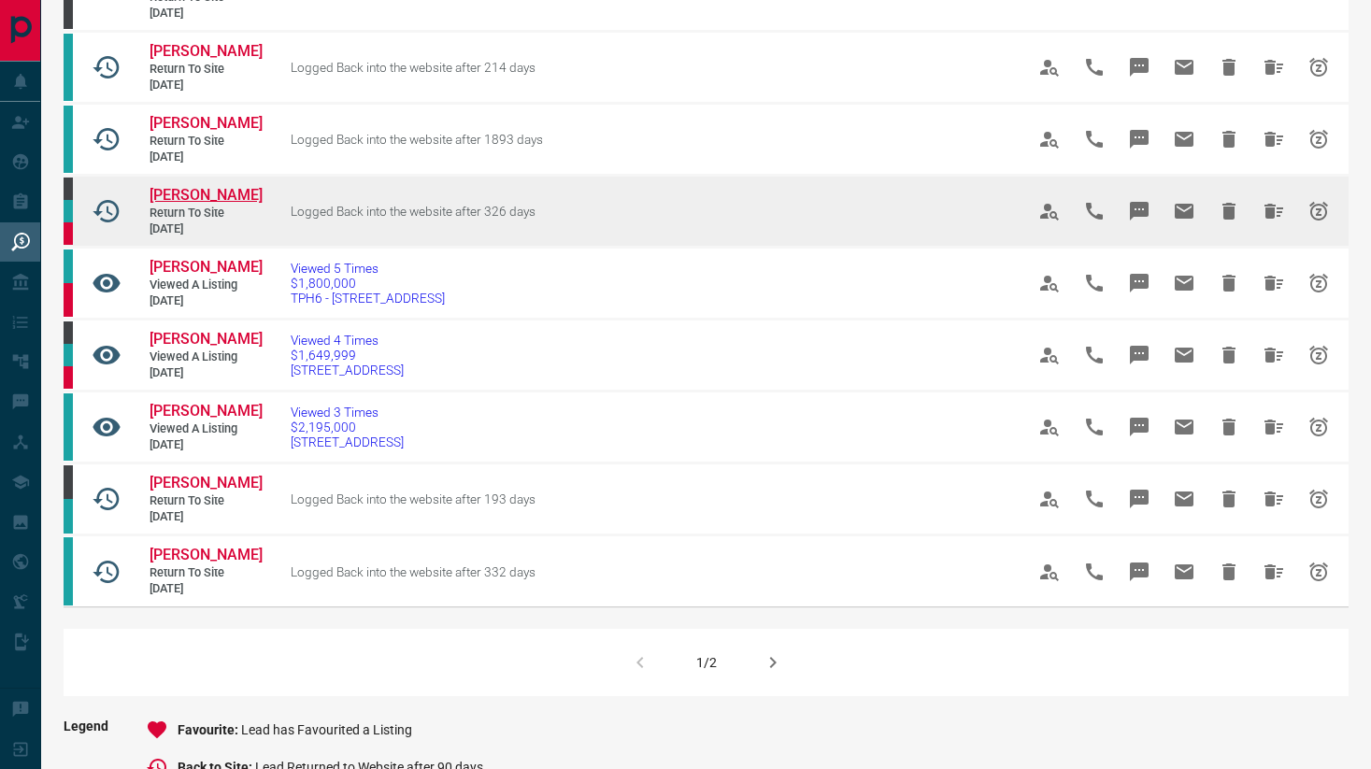
click at [221, 204] on span "[PERSON_NAME]" at bounding box center [206, 195] width 113 height 18
click at [1275, 222] on icon "Hide All from Amar Samra" at bounding box center [1273, 211] width 22 height 22
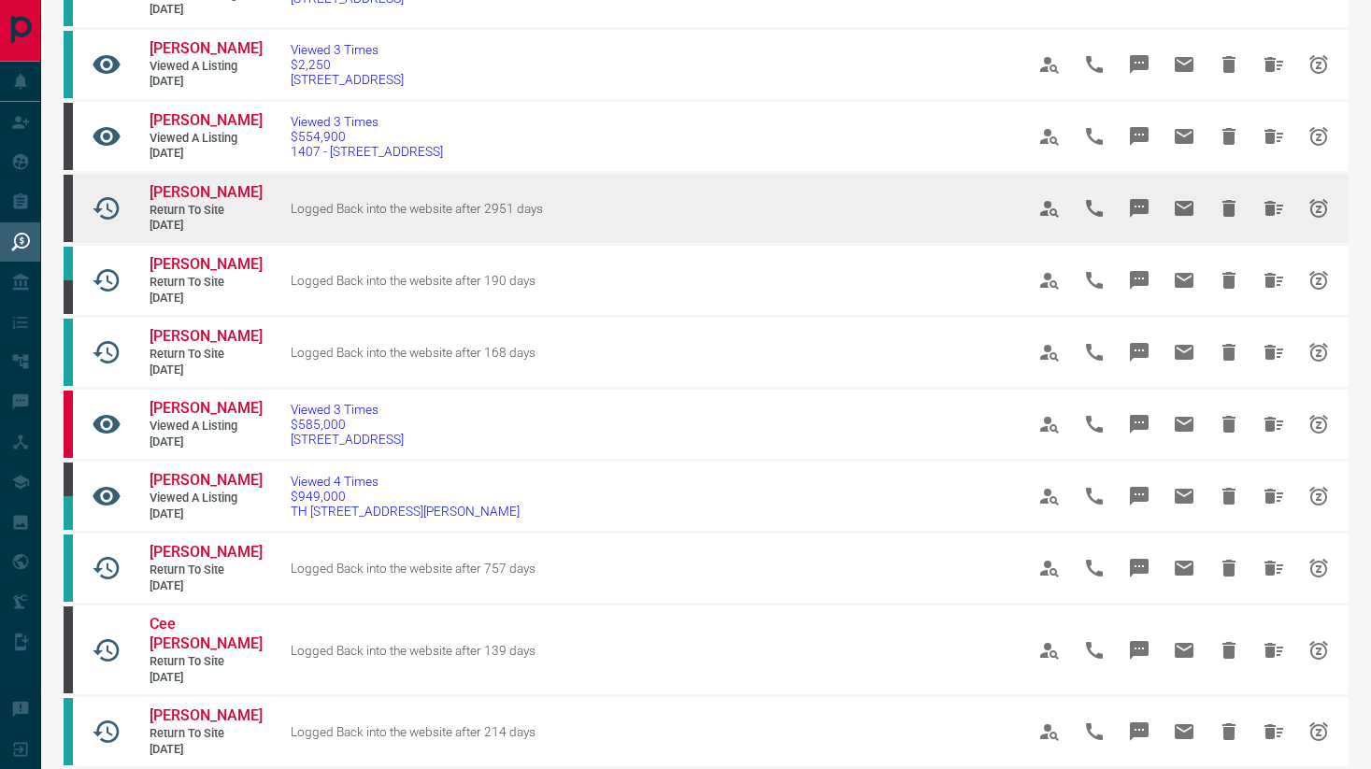
scroll to position [0, 0]
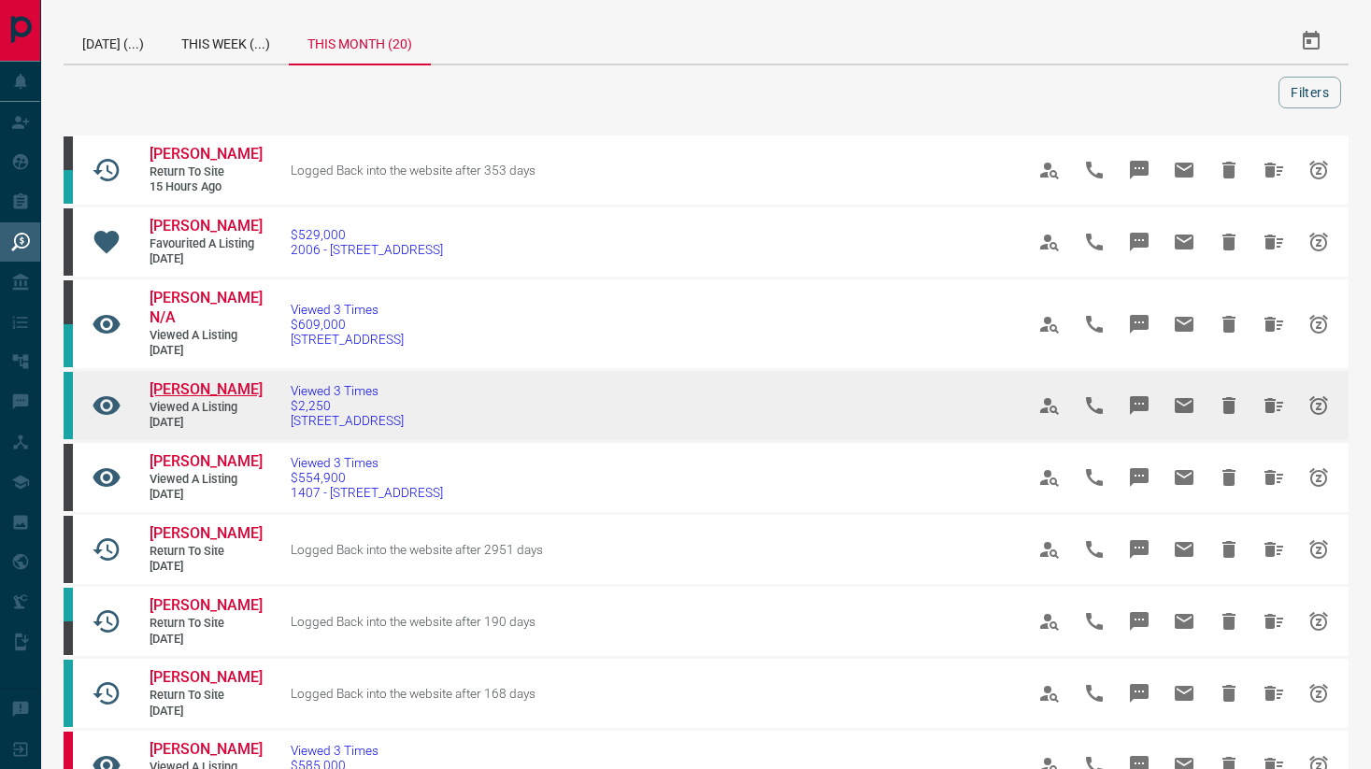
click at [215, 387] on span "[PERSON_NAME]" at bounding box center [206, 389] width 113 height 18
click at [1280, 398] on icon "Hide All from Deborah Petrantonakis" at bounding box center [1273, 405] width 19 height 15
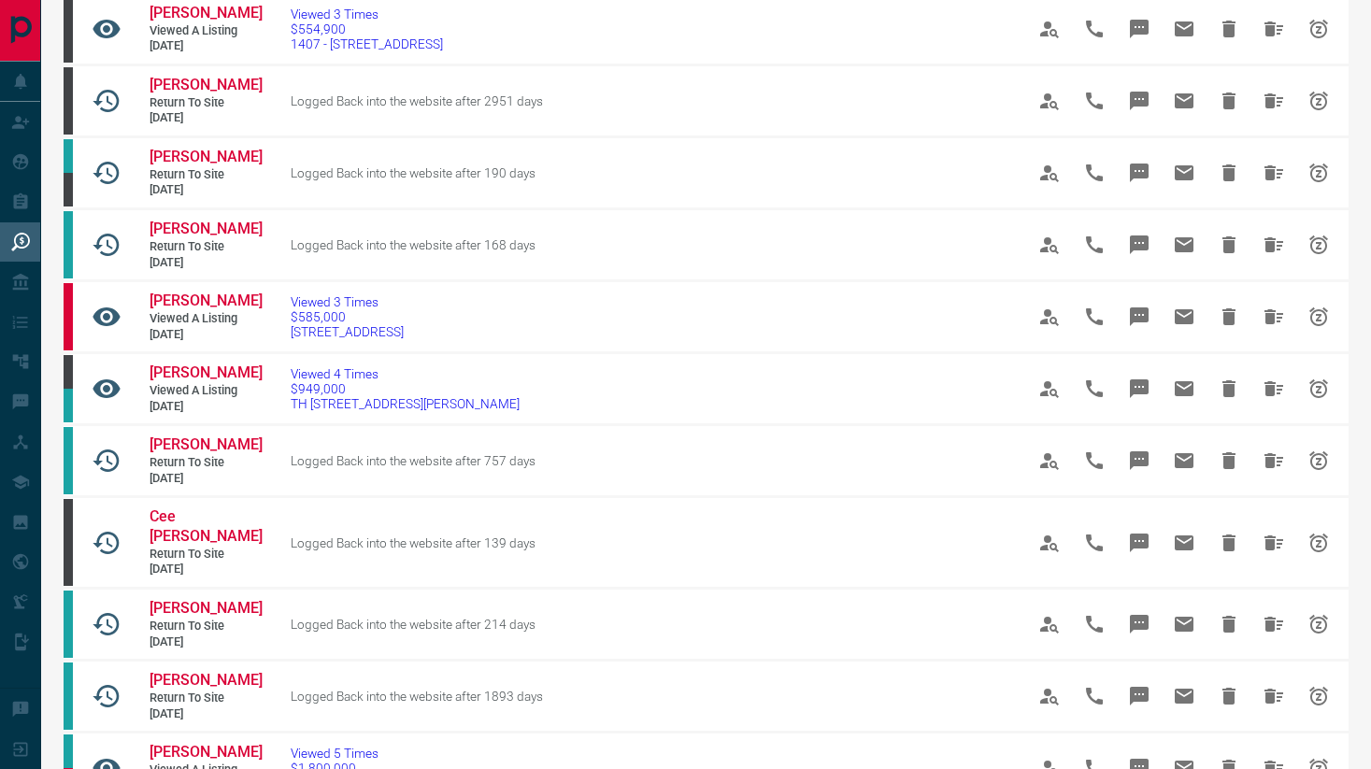
scroll to position [403, 0]
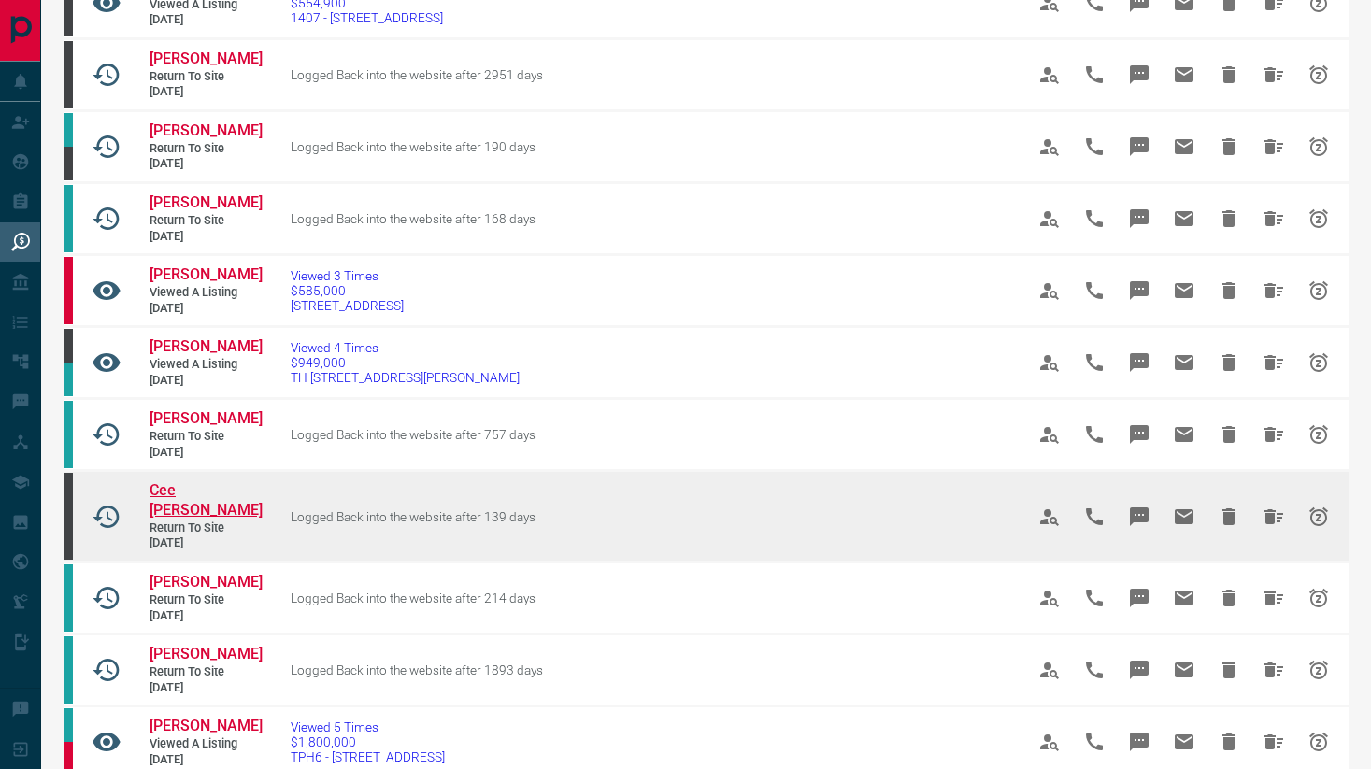
click at [201, 507] on span "Cee [PERSON_NAME]" at bounding box center [206, 499] width 113 height 37
click at [1266, 522] on icon "Hide All from Cee Whiley" at bounding box center [1273, 516] width 19 height 15
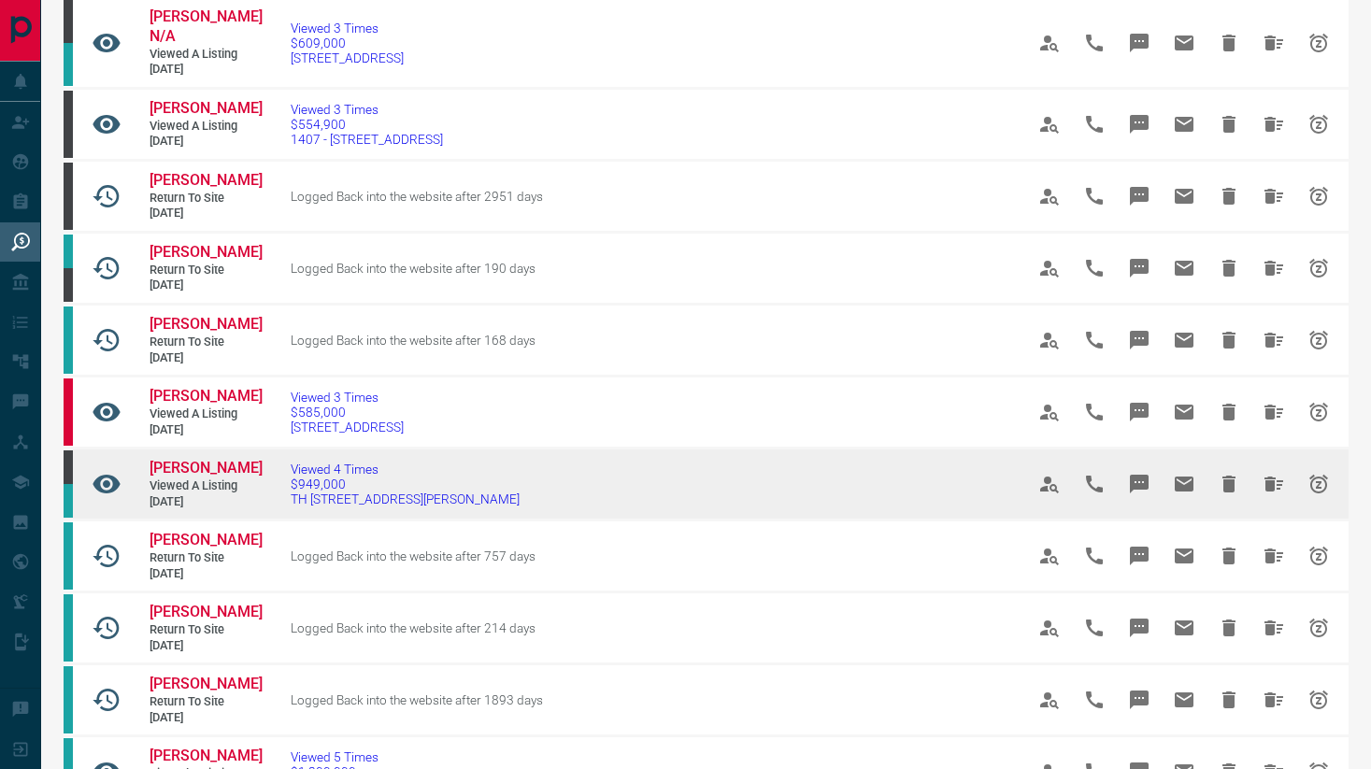
scroll to position [378, 0]
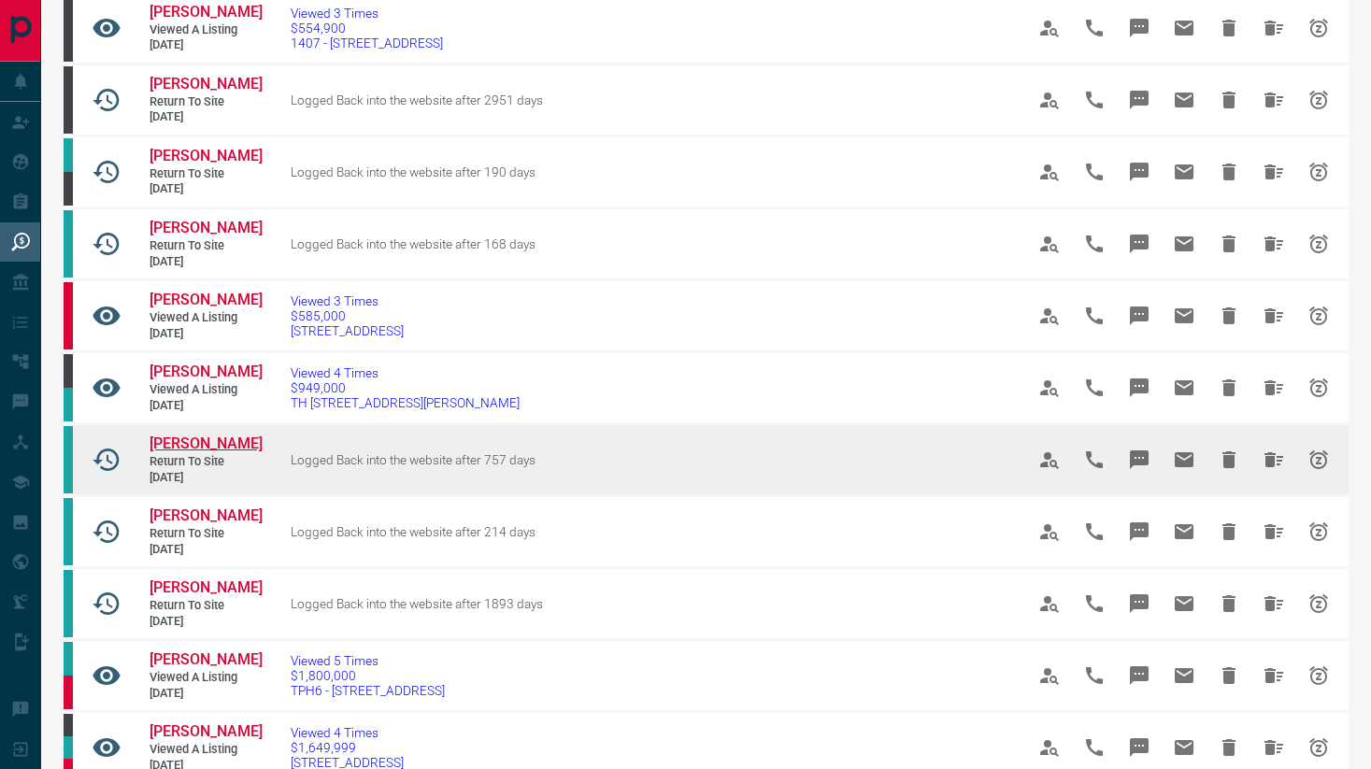
click at [165, 452] on span "[PERSON_NAME]" at bounding box center [206, 444] width 113 height 18
click at [1278, 471] on icon "Hide All from Henry Wang" at bounding box center [1273, 460] width 22 height 22
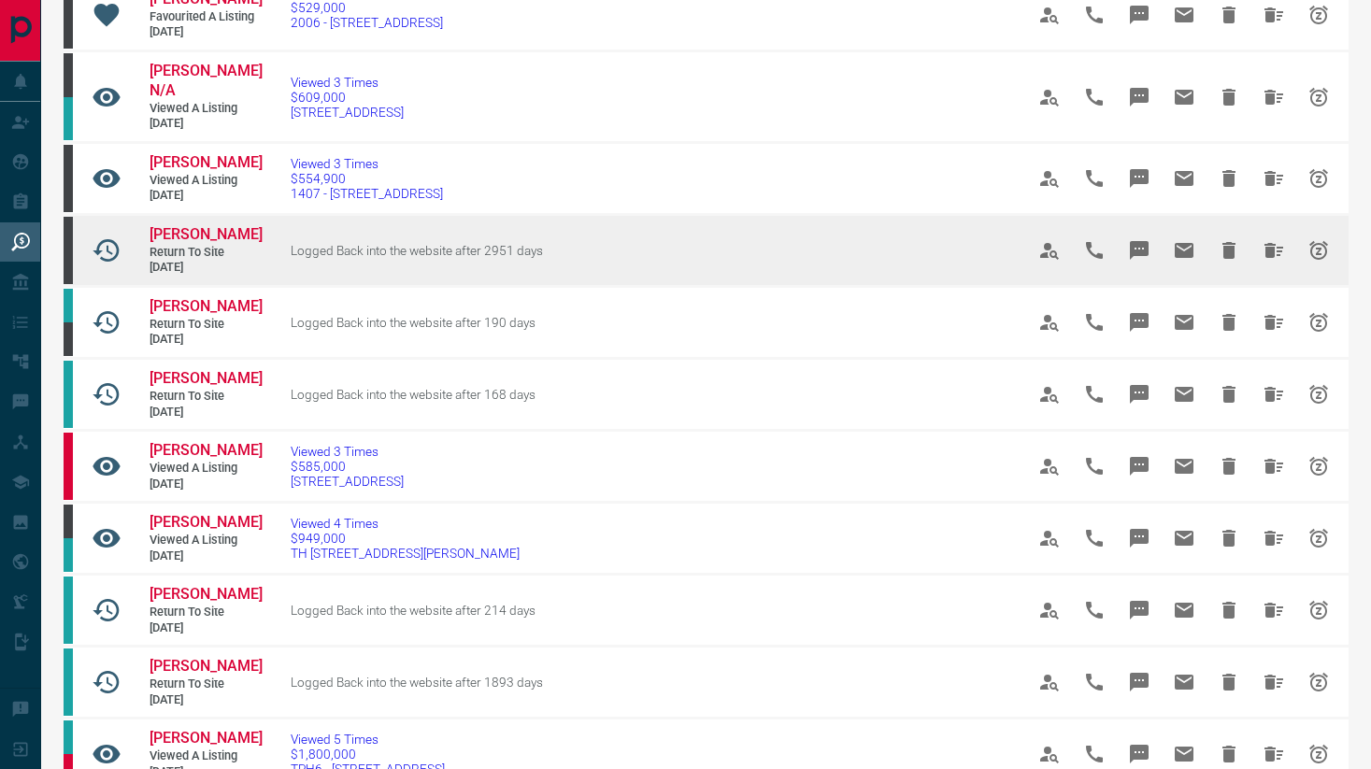
scroll to position [231, 0]
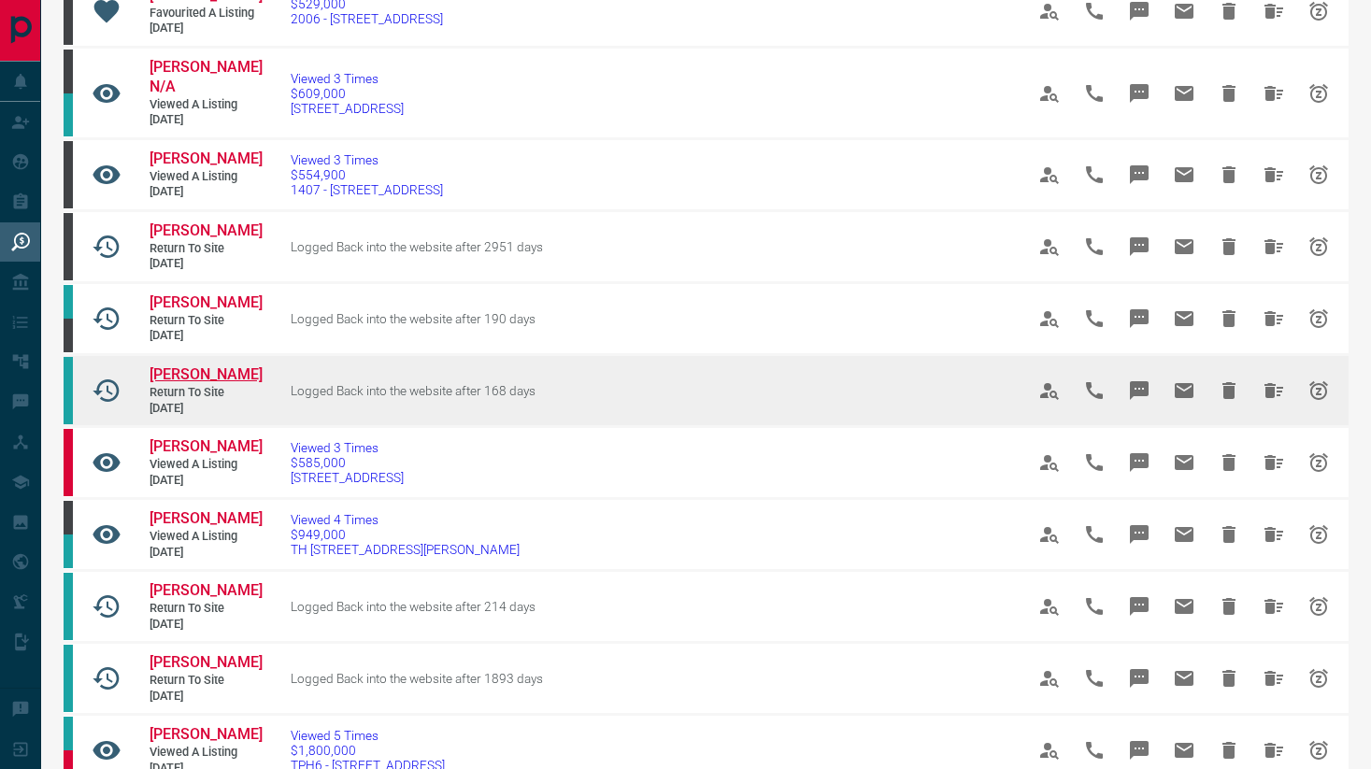
click at [189, 381] on span "[PERSON_NAME]" at bounding box center [206, 374] width 113 height 18
click at [1276, 379] on icon "Hide All from Victoria Silverman" at bounding box center [1273, 390] width 22 height 22
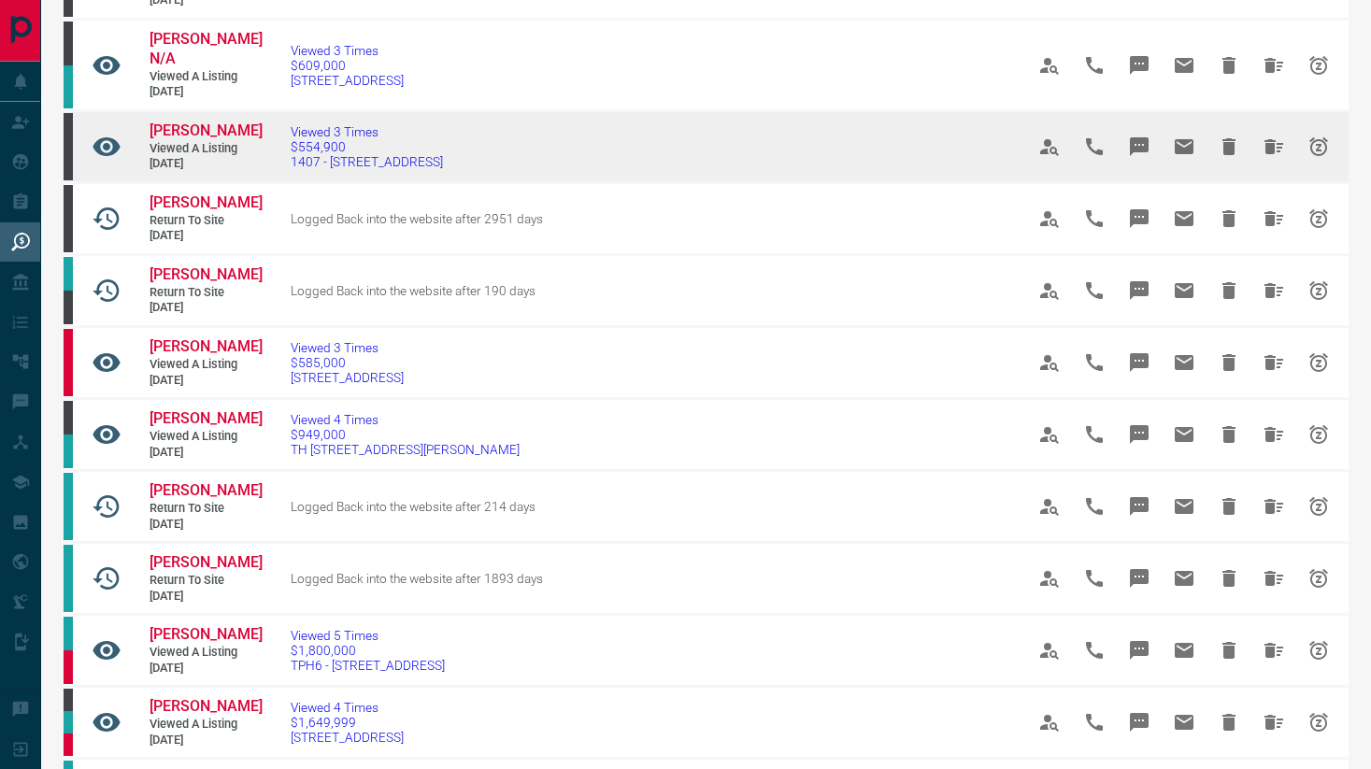
scroll to position [269, 0]
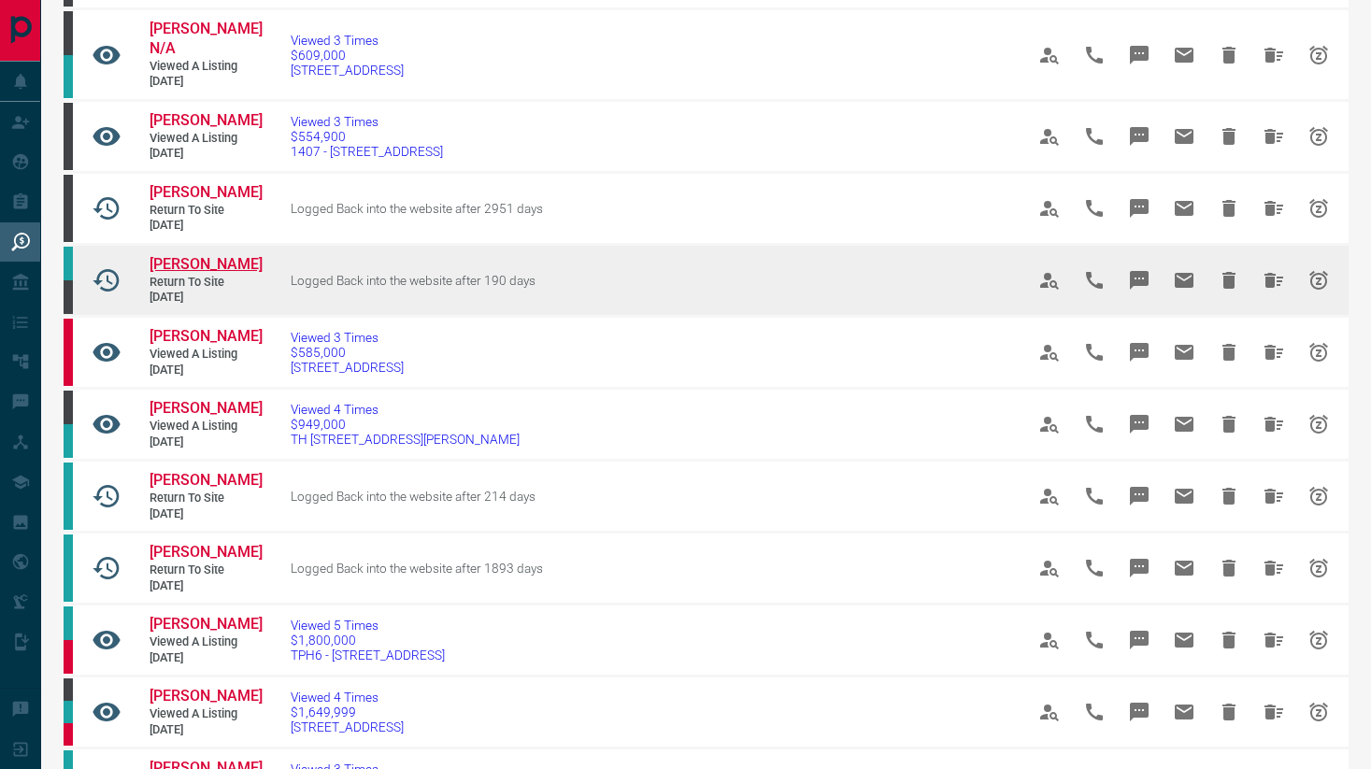
click at [228, 255] on span "[PERSON_NAME]" at bounding box center [206, 264] width 113 height 18
click at [1276, 269] on icon "Hide All from Farrukh Aman" at bounding box center [1273, 280] width 22 height 22
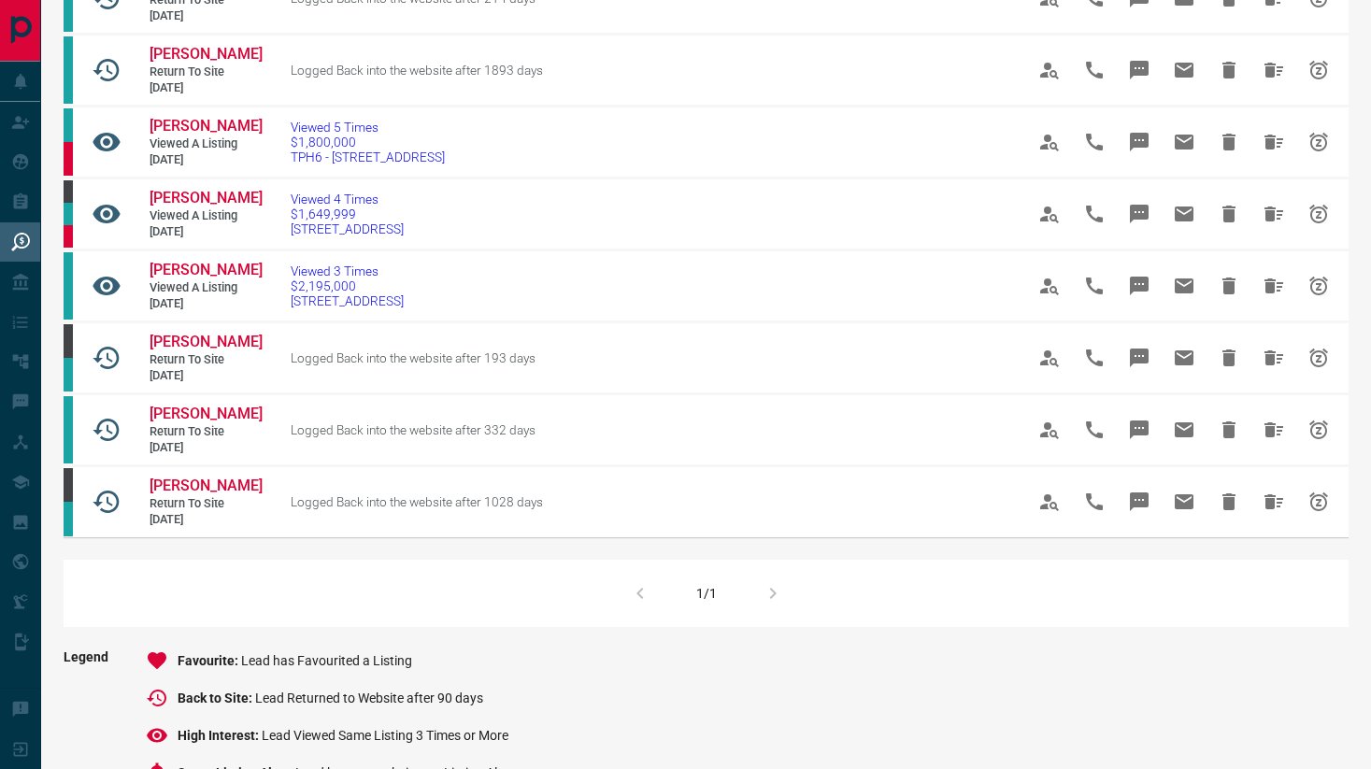
scroll to position [725, 0]
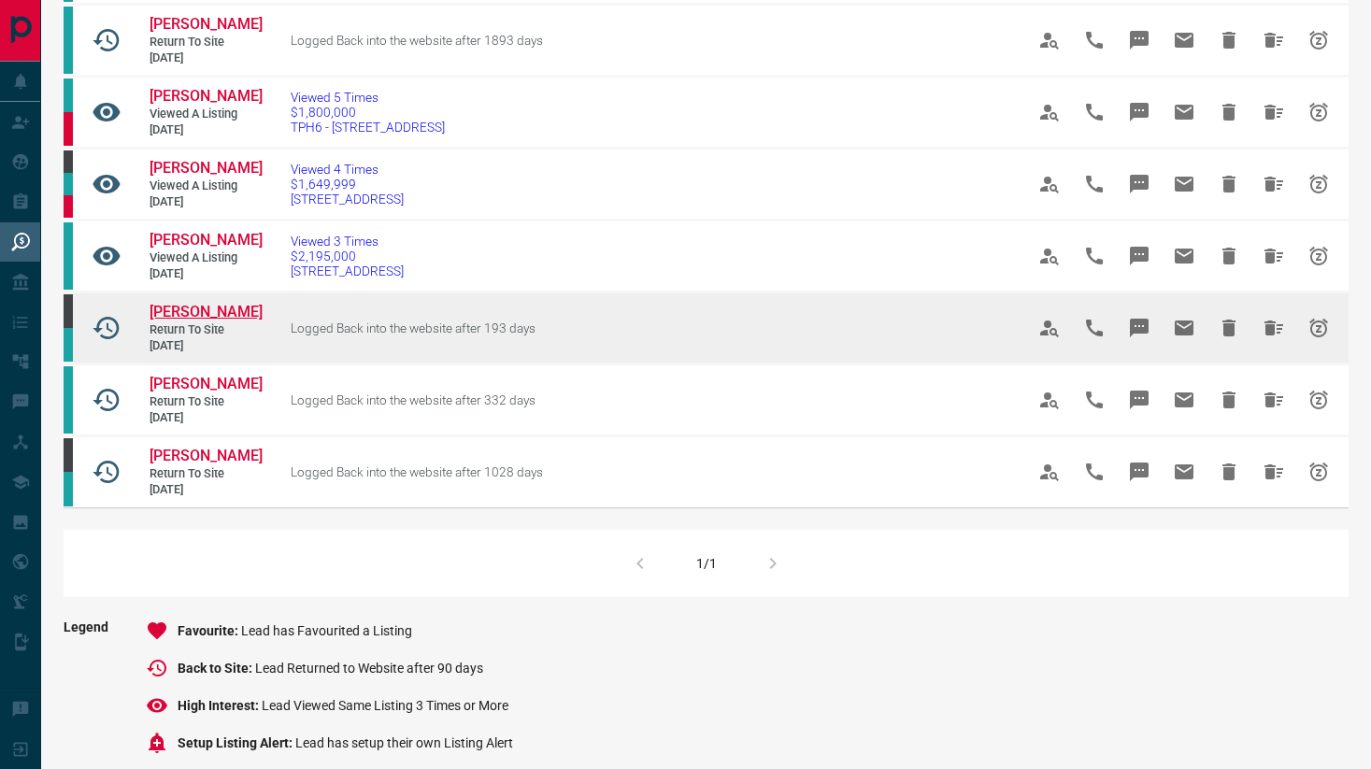
click at [178, 321] on span "[PERSON_NAME]" at bounding box center [206, 312] width 113 height 18
click at [1279, 339] on icon "Hide All from Chris Cork" at bounding box center [1273, 328] width 22 height 22
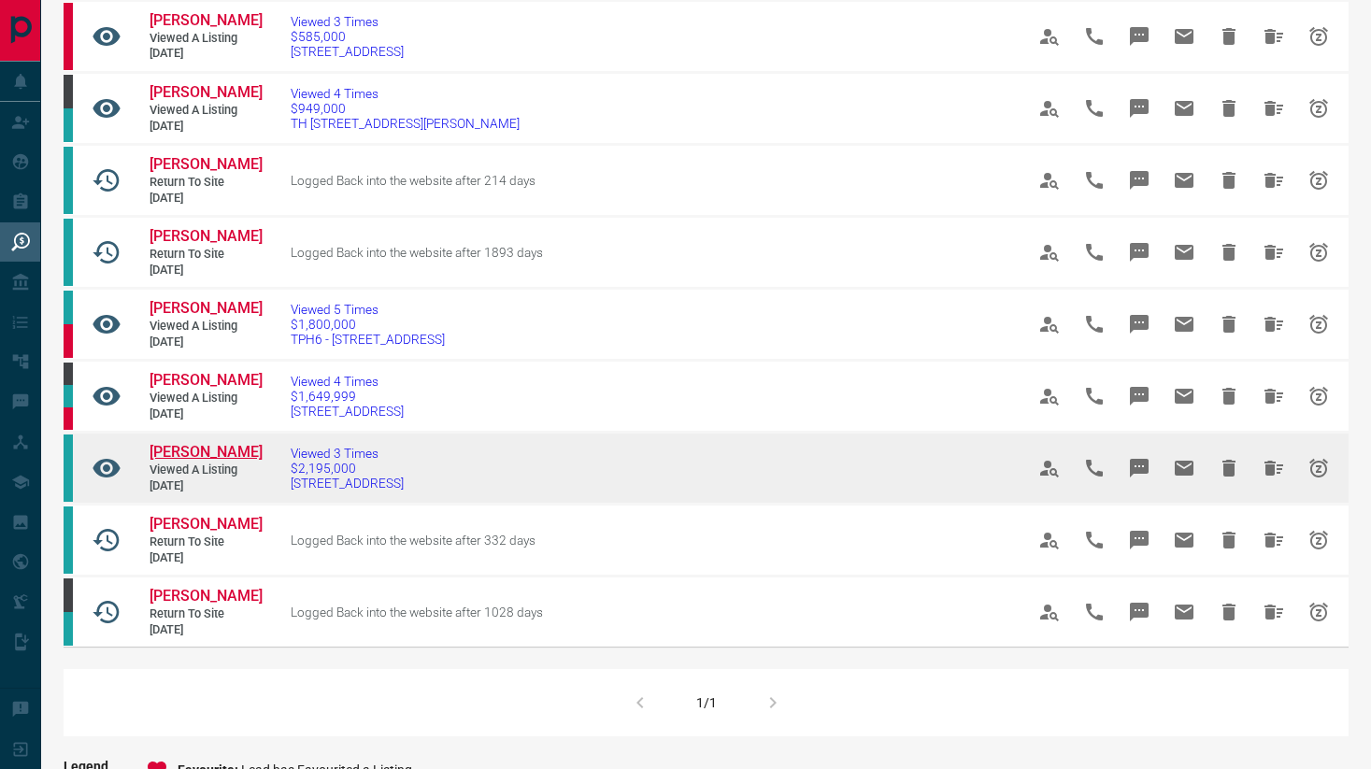
scroll to position [511, 0]
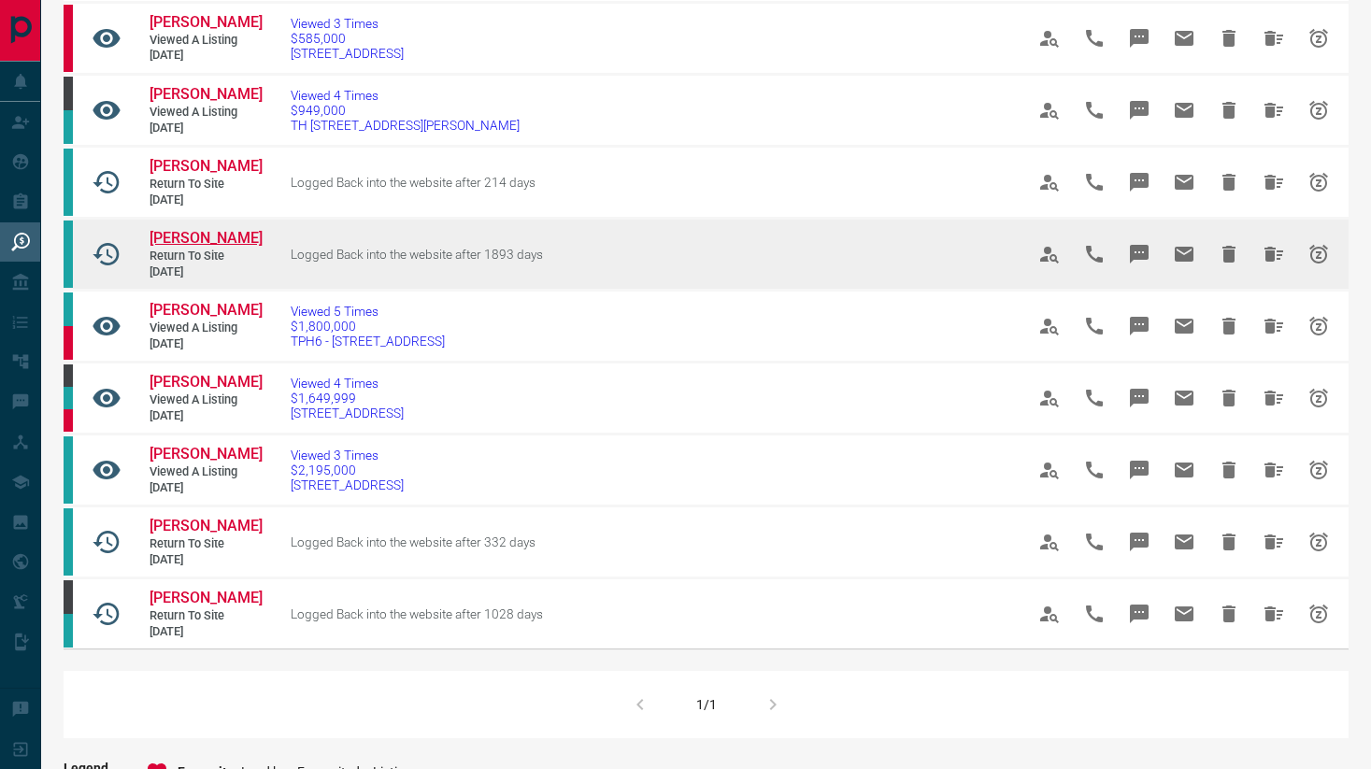
click at [201, 240] on span "[PERSON_NAME]" at bounding box center [206, 238] width 113 height 18
click at [235, 231] on span "[PERSON_NAME]" at bounding box center [206, 238] width 113 height 18
click at [1268, 254] on icon "Hide All from Allison Martell" at bounding box center [1273, 254] width 19 height 15
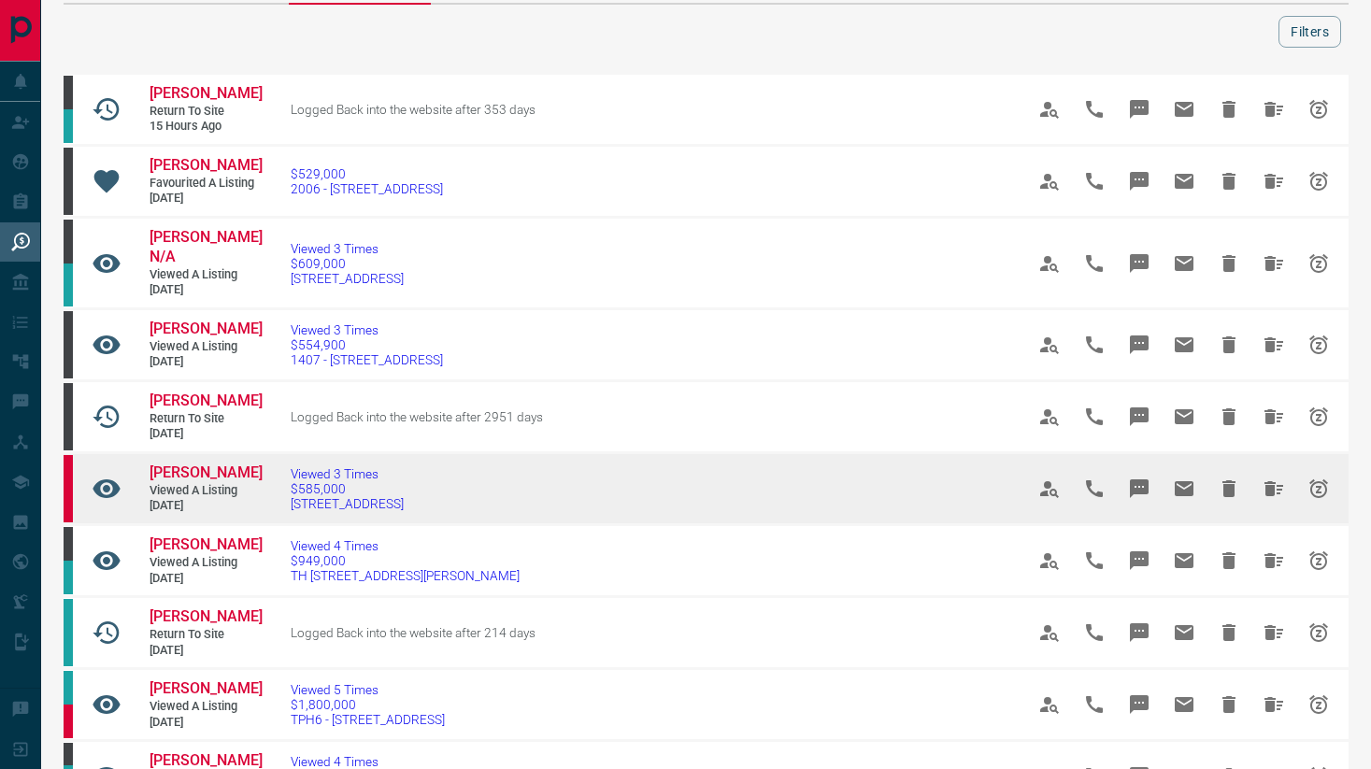
scroll to position [114, 0]
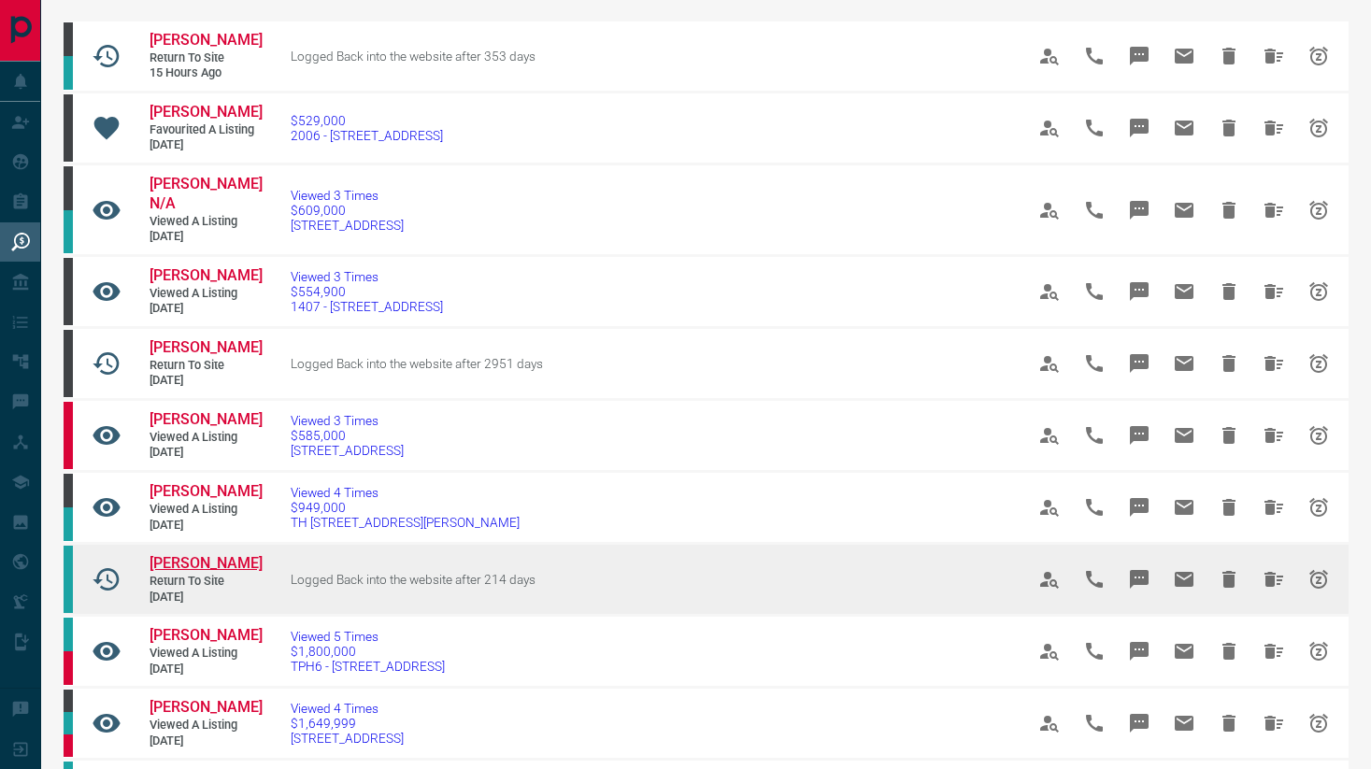
click at [211, 555] on span "[PERSON_NAME]" at bounding box center [206, 563] width 113 height 18
